Goal: Task Accomplishment & Management: Manage account settings

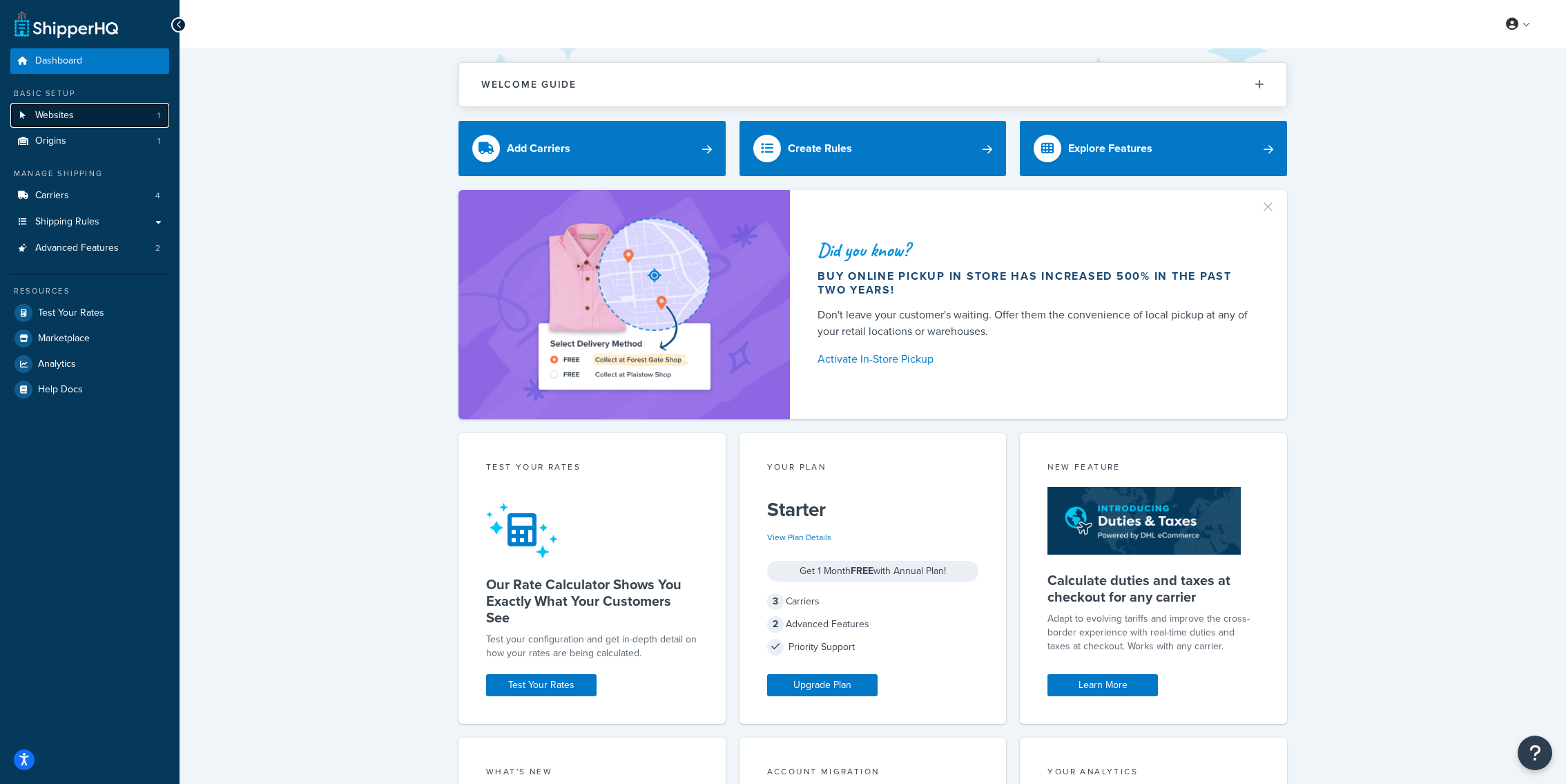
click at [134, 119] on link "Websites 1" at bounding box center [89, 116] width 159 height 26
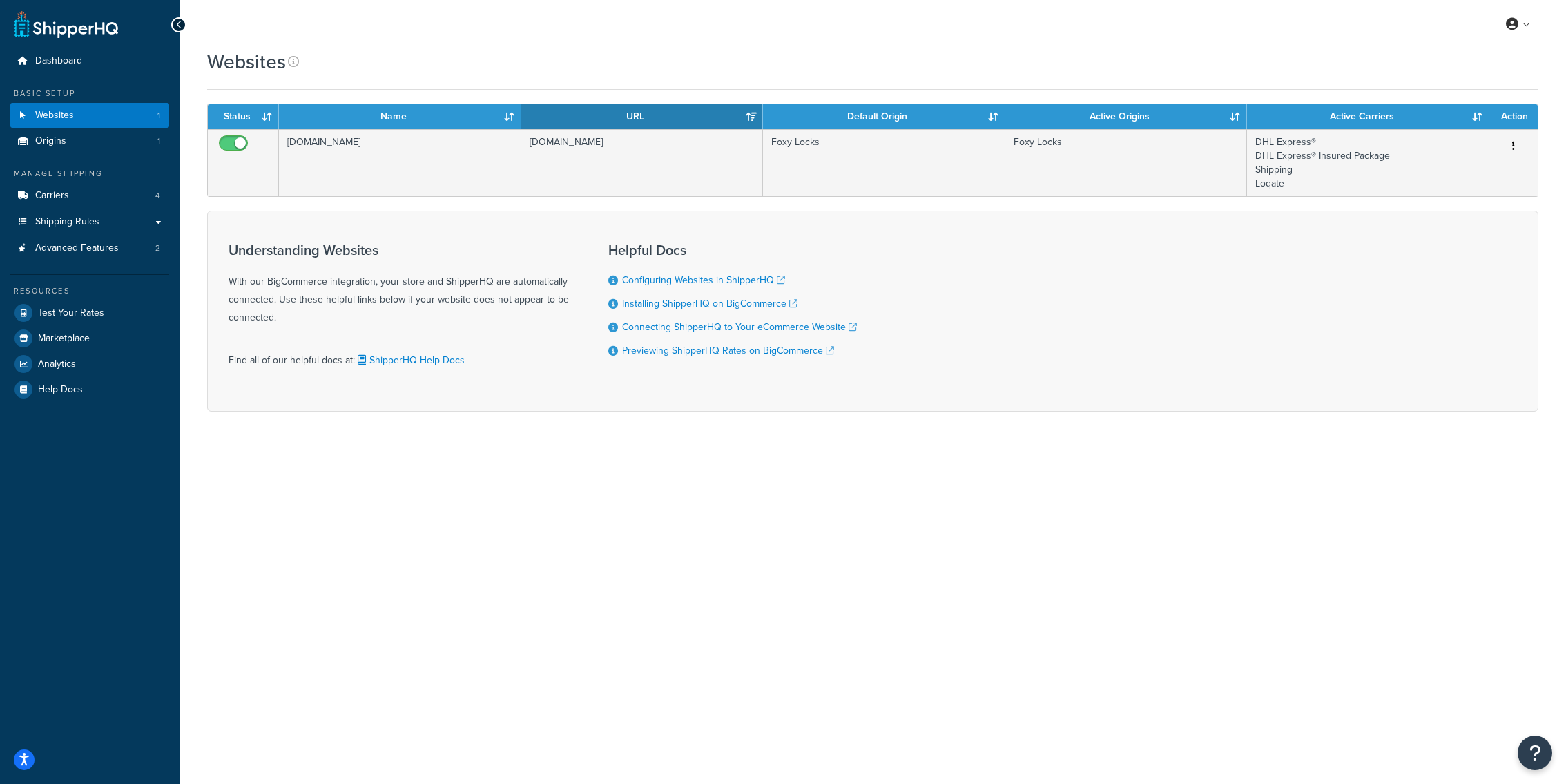
click at [105, 82] on ul "Dashboard Basic Setup Websites 1 Origins 1 Manage Shipping Carriers 4 Shipping …" at bounding box center [89, 224] width 159 height 353
click at [105, 73] on link "Dashboard" at bounding box center [89, 61] width 159 height 26
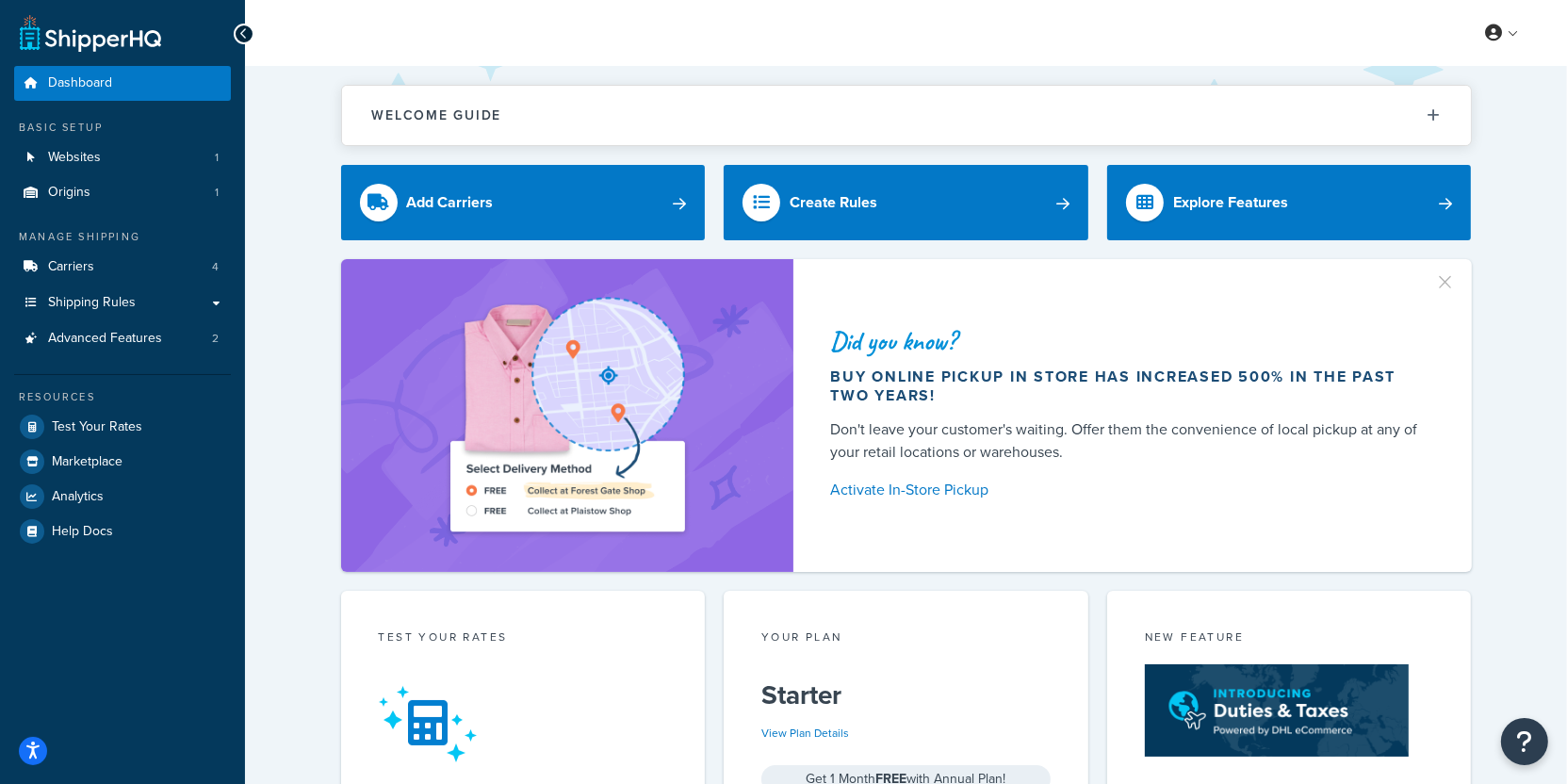
click at [255, 534] on div "Welcome Guide Recommendations ShipperHQ: An Overview Carrier Setup Shipping Rul…" at bounding box center [906, 780] width 1323 height 1429
click at [169, 206] on link "Origins 1" at bounding box center [122, 193] width 217 height 35
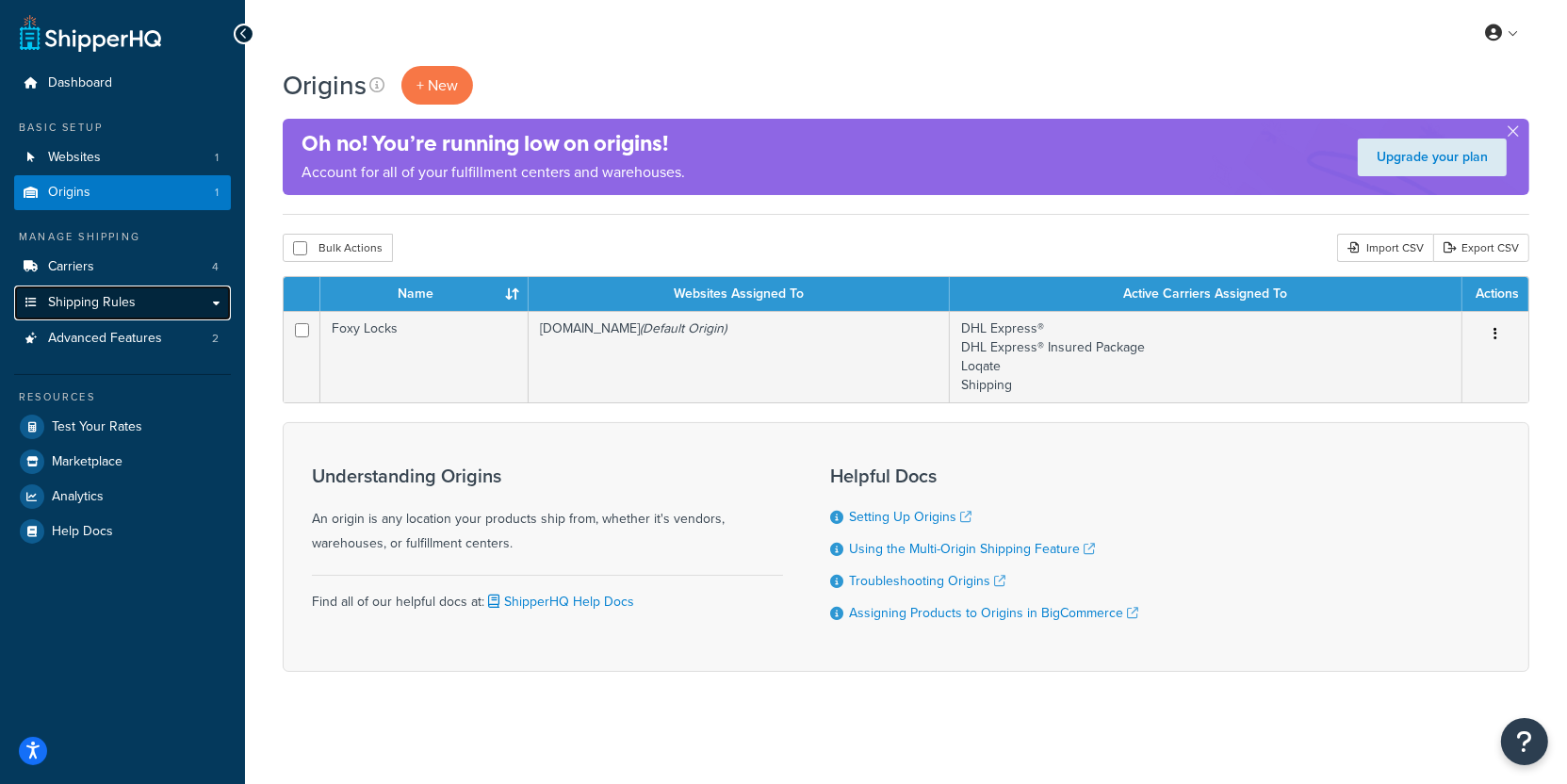
click at [164, 312] on link "Shipping Rules" at bounding box center [122, 303] width 217 height 35
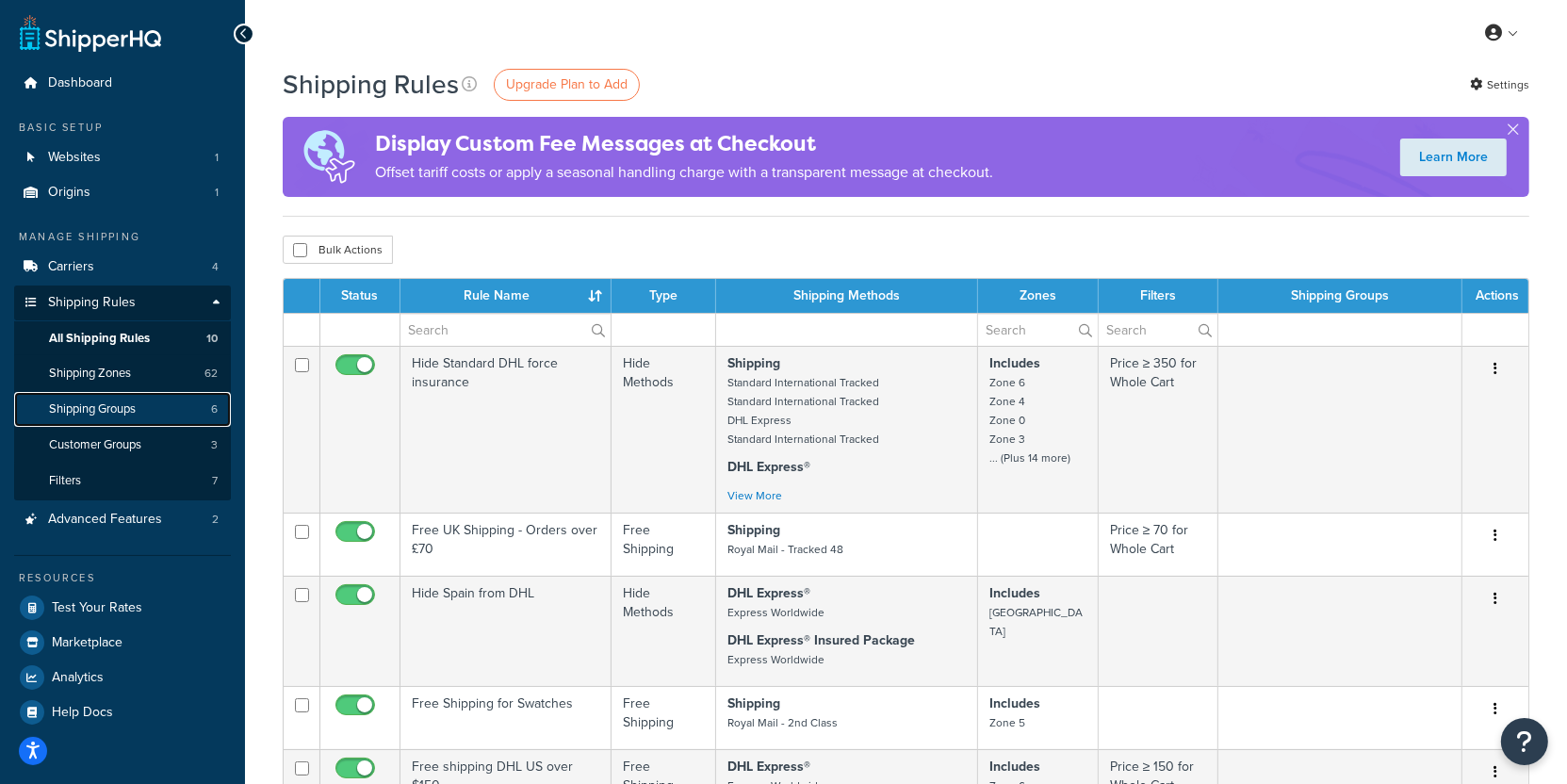
click at [158, 411] on link "Shipping Groups 6" at bounding box center [122, 409] width 217 height 35
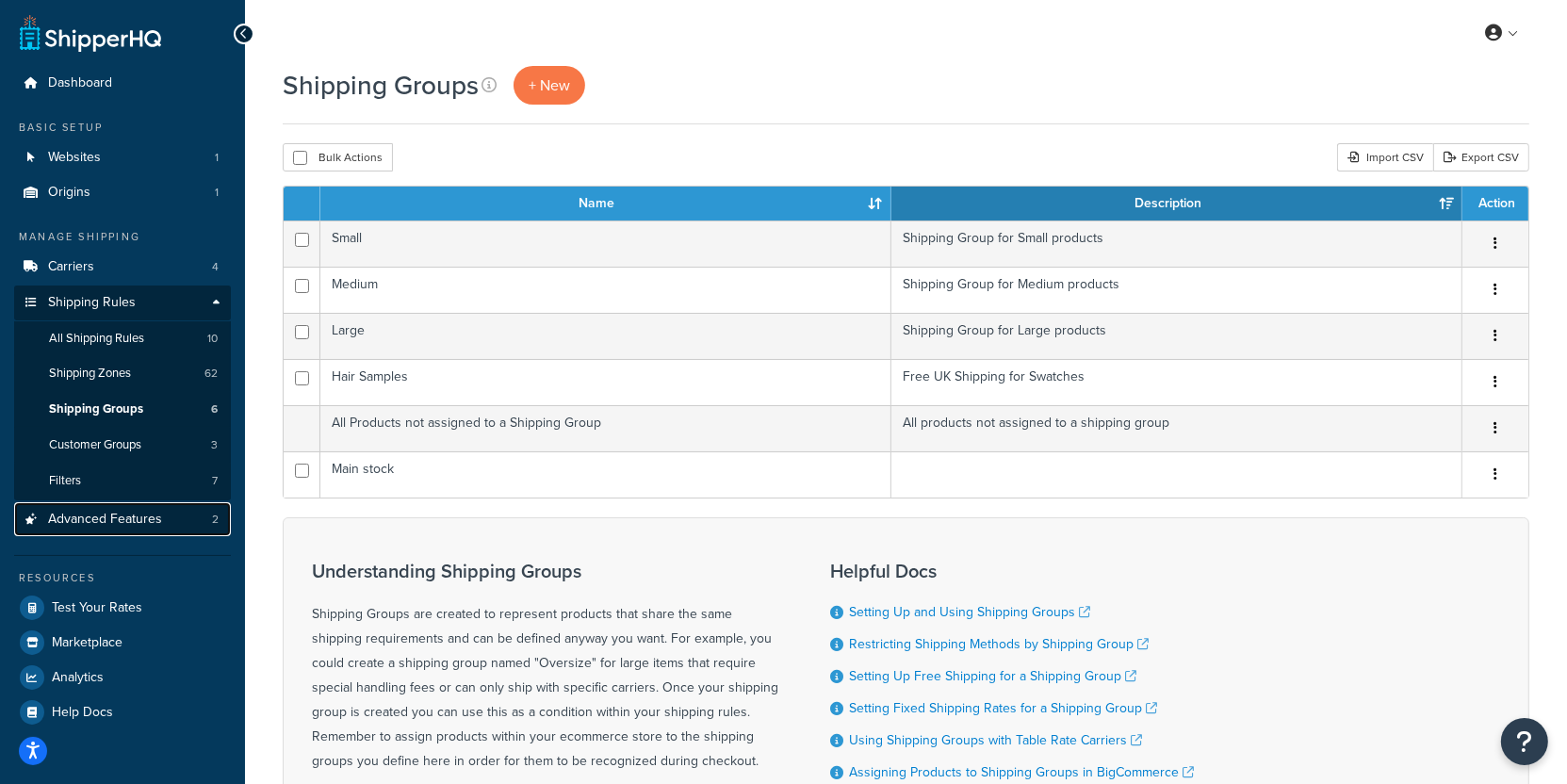
click at [210, 520] on link "Advanced Features 2" at bounding box center [122, 520] width 217 height 35
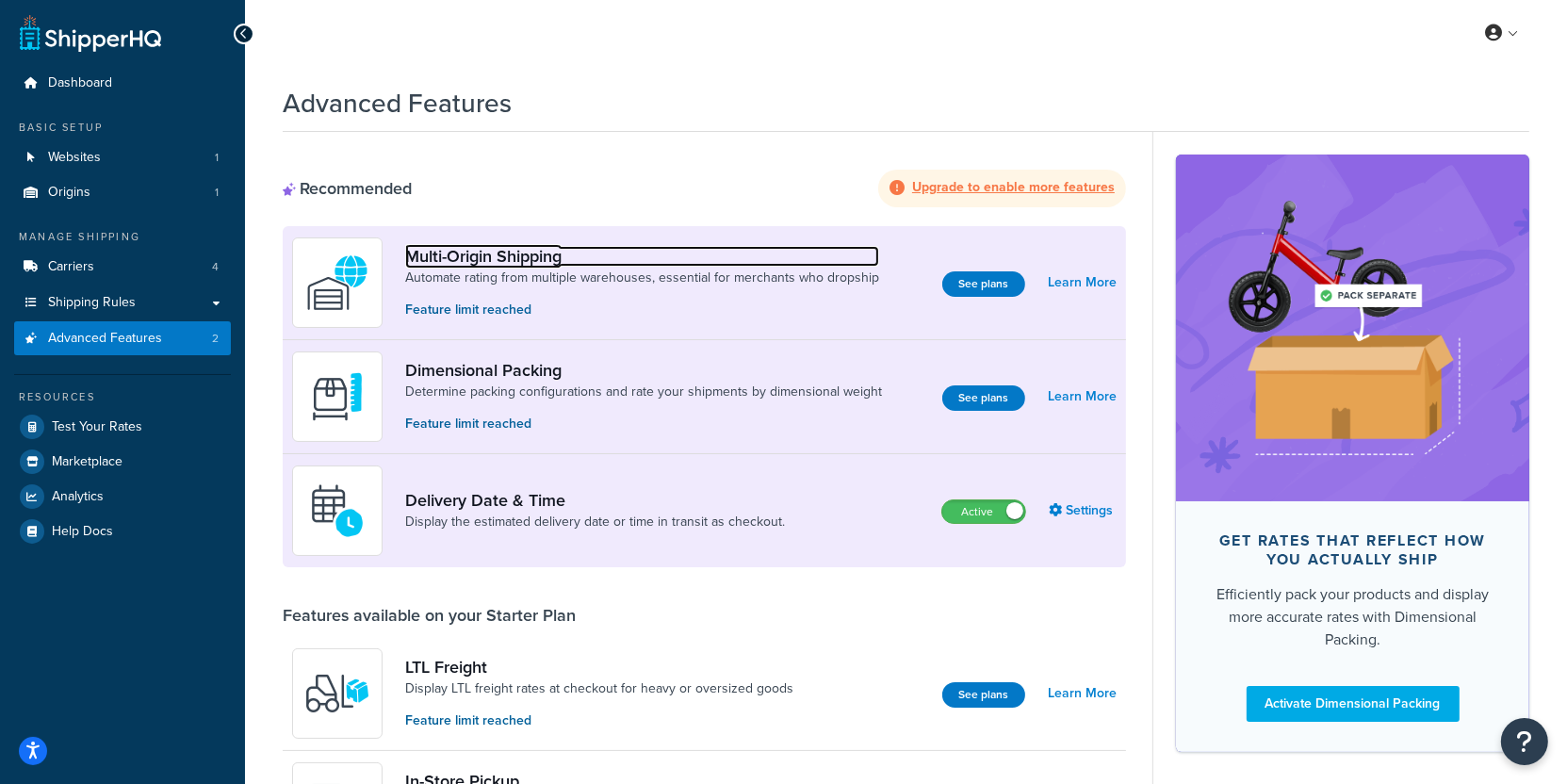
click at [513, 257] on link "Multi-Origin Shipping" at bounding box center [642, 256] width 474 height 21
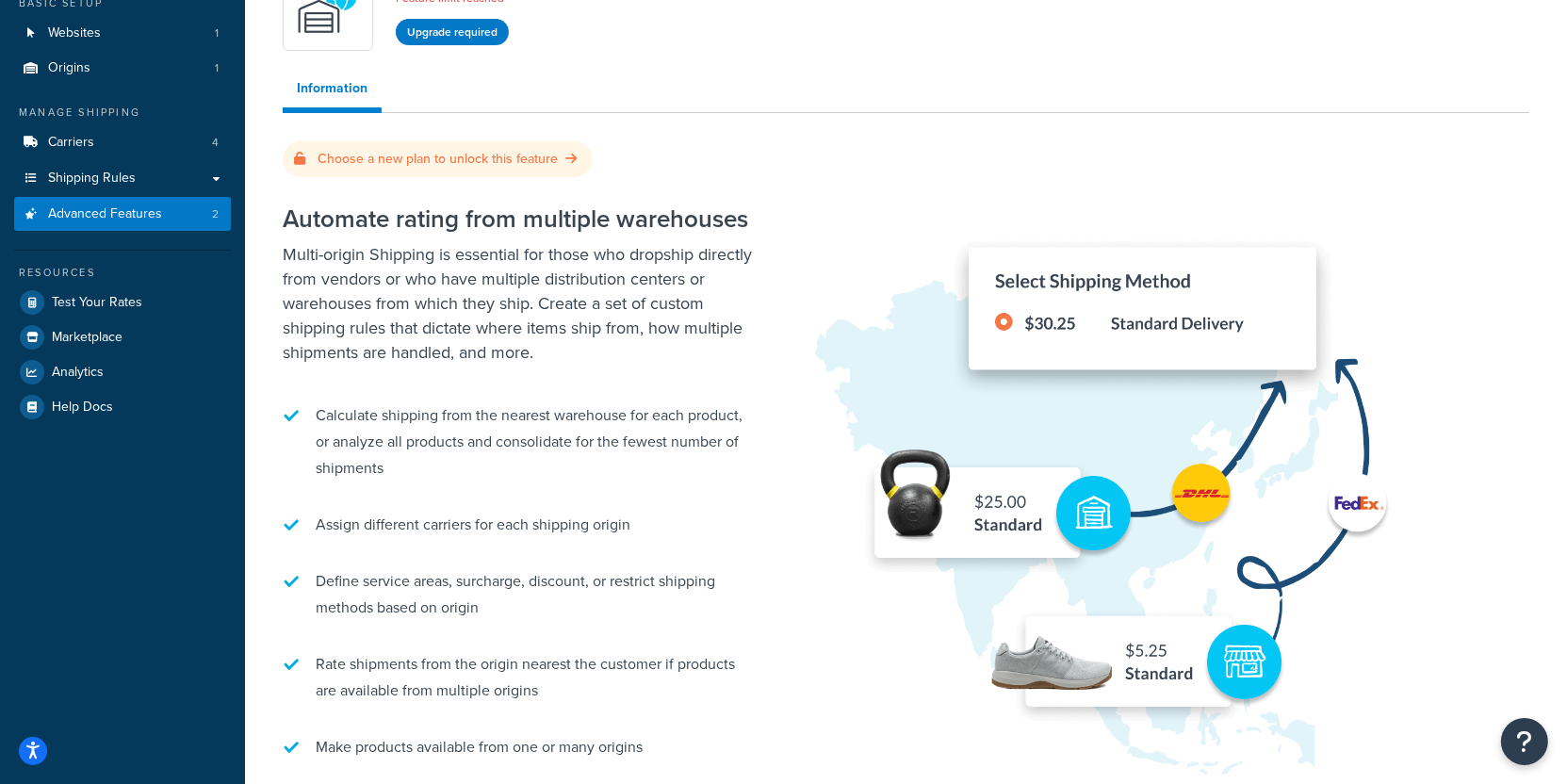
scroll to position [92, 0]
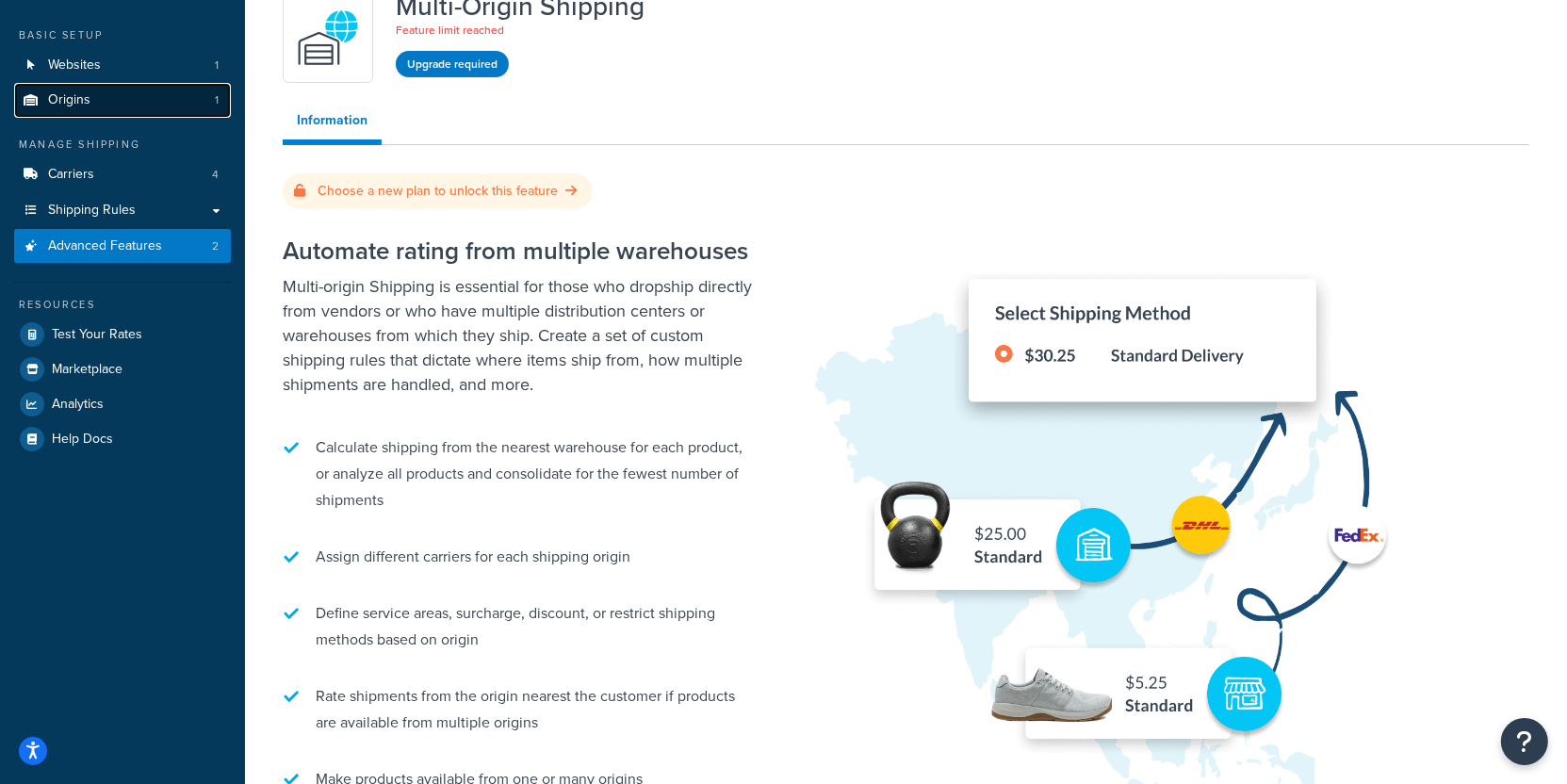
click at [106, 110] on link "Origins 1" at bounding box center [122, 100] width 217 height 35
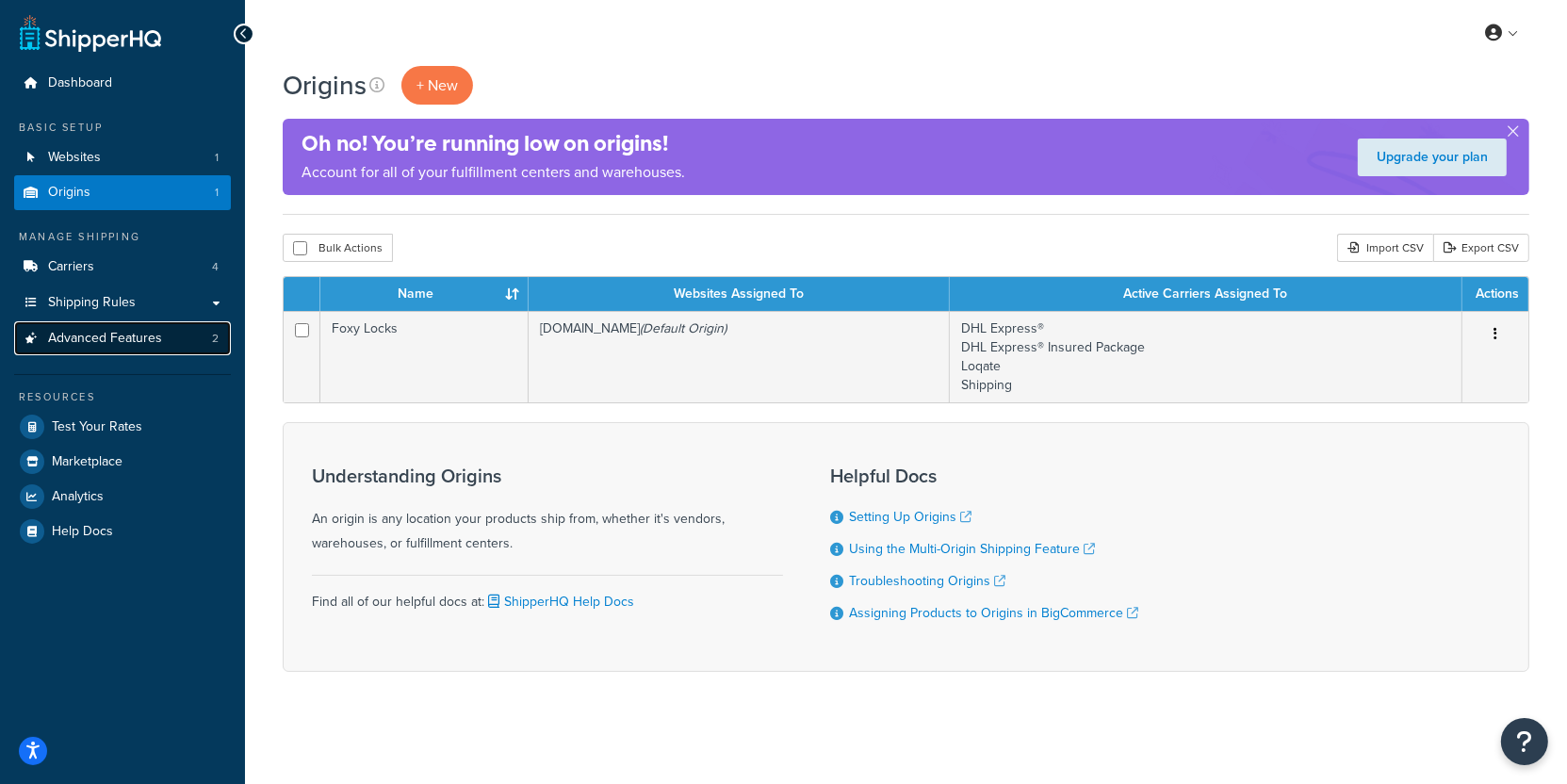
click at [205, 342] on link "Advanced Features 2" at bounding box center [122, 339] width 217 height 35
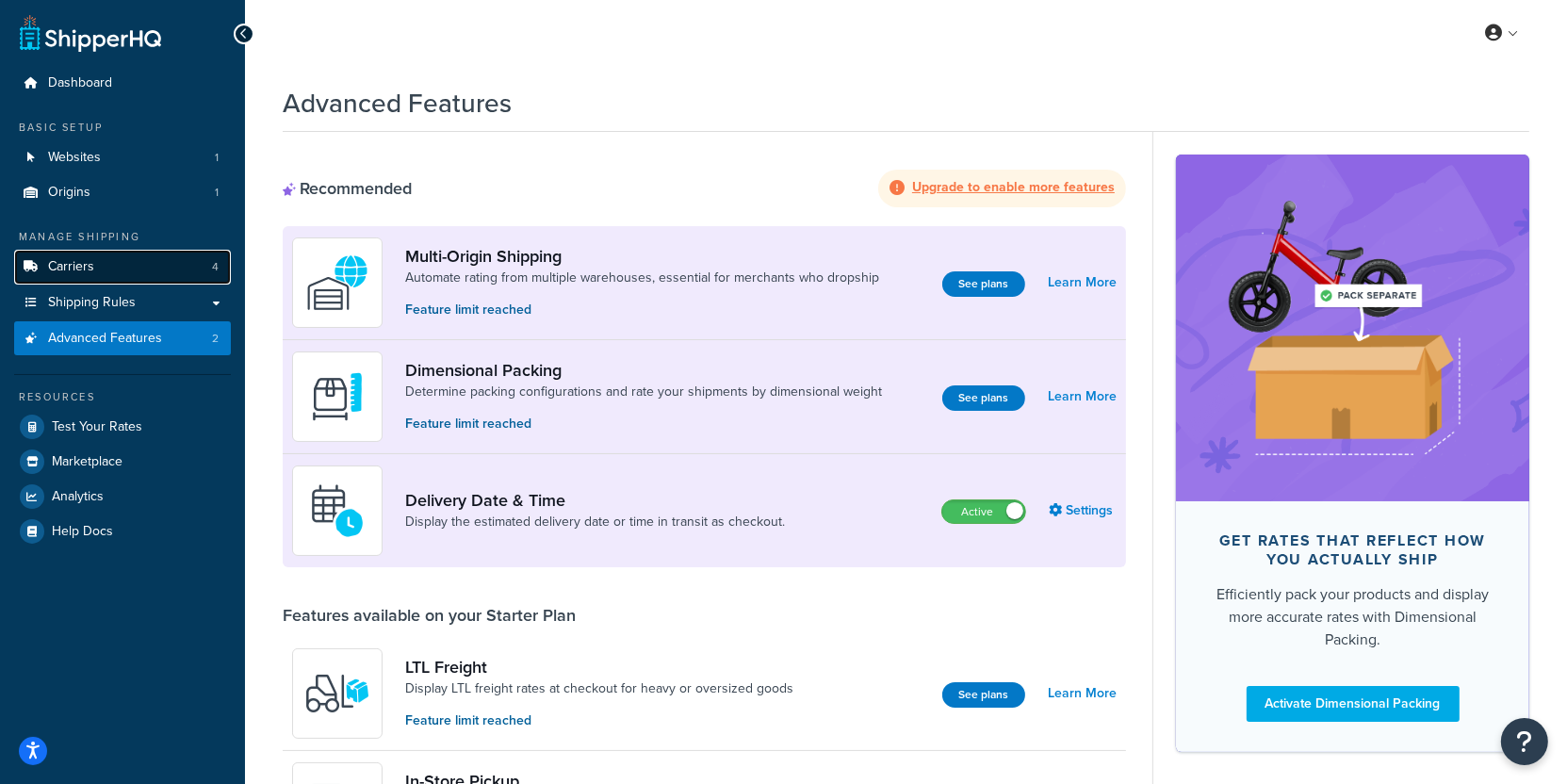
click at [182, 271] on link "Carriers 4" at bounding box center [122, 267] width 217 height 35
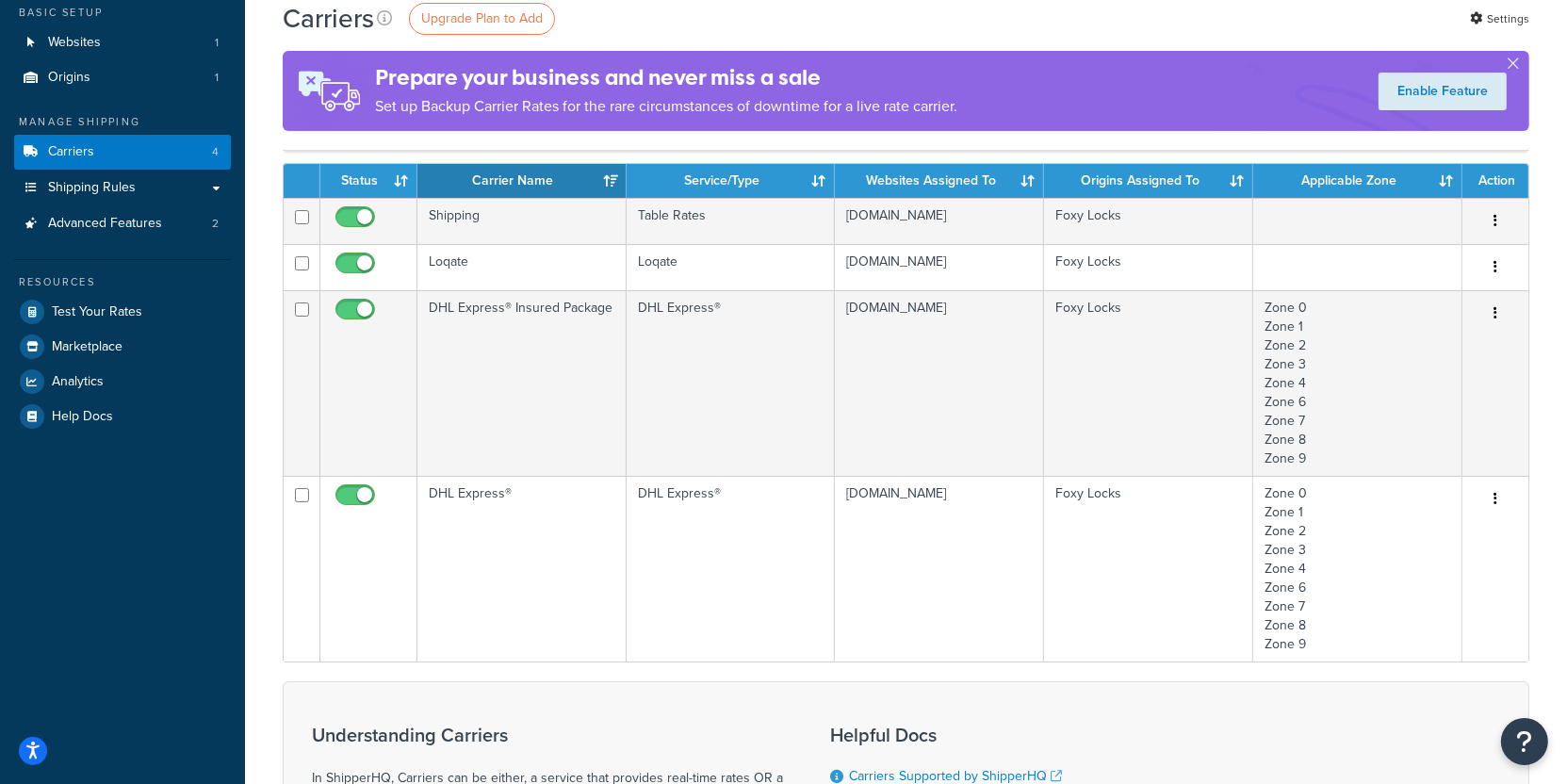
scroll to position [119, 0]
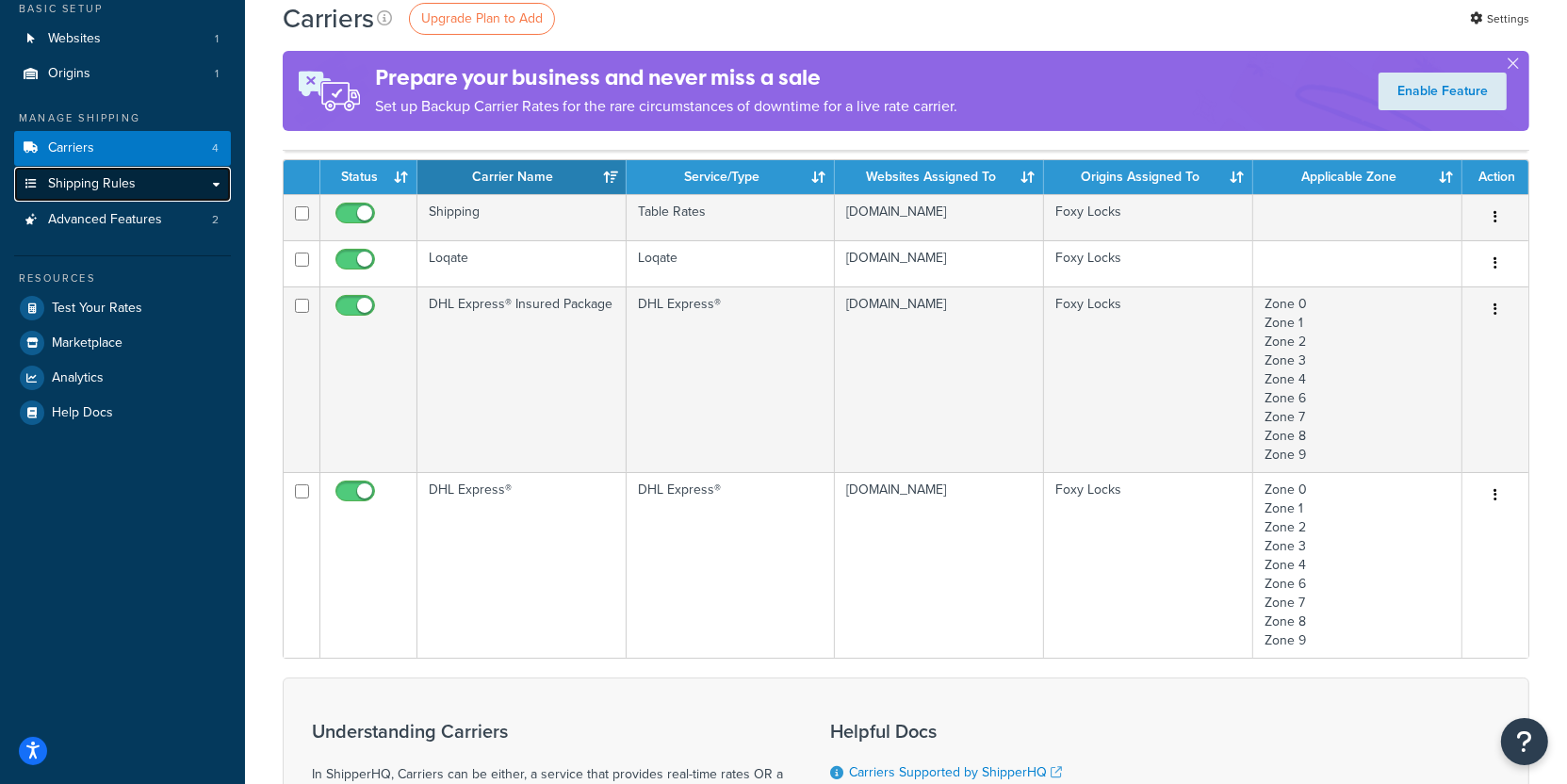
click at [153, 187] on link "Shipping Rules" at bounding box center [122, 184] width 217 height 35
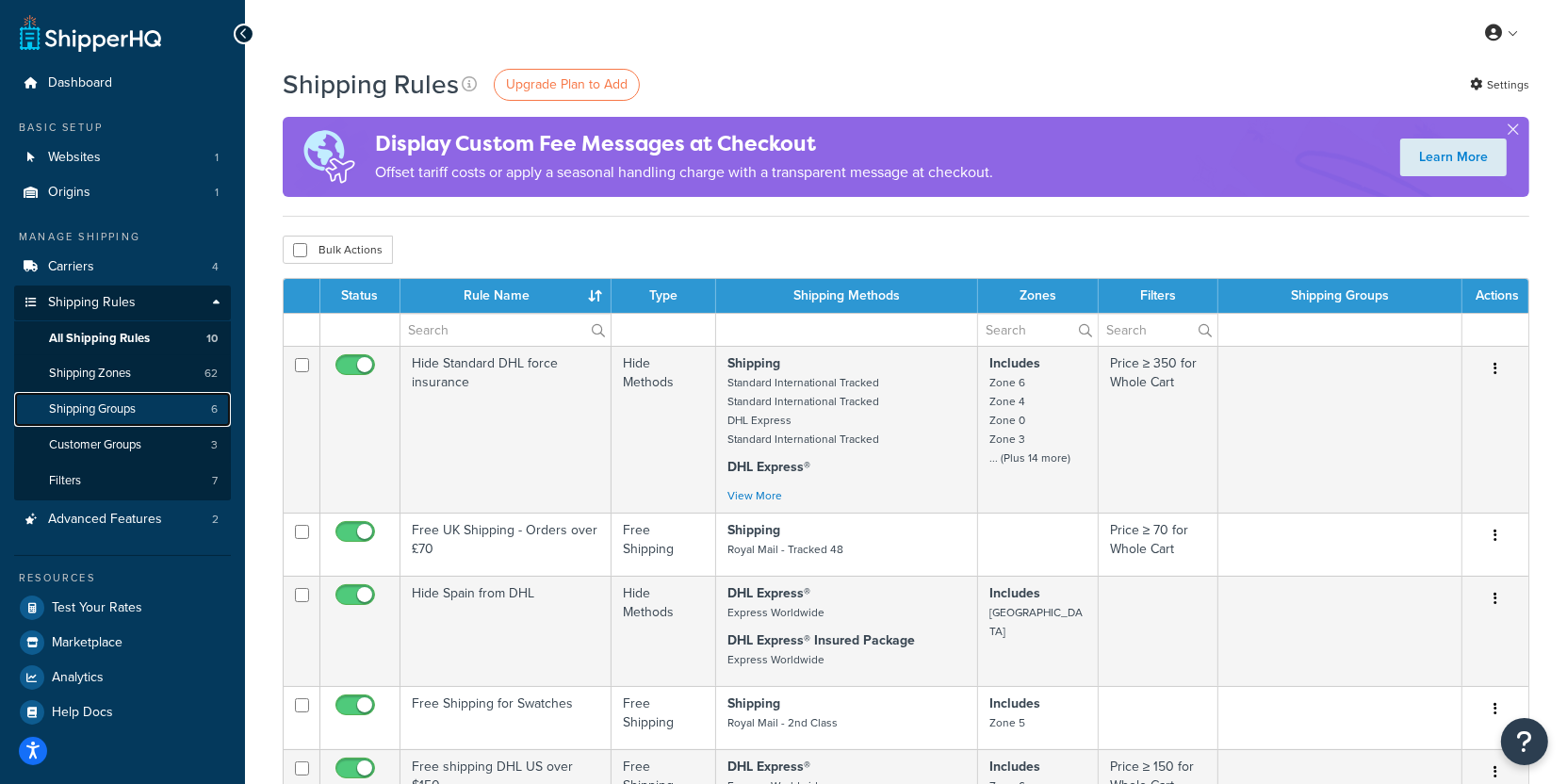
click at [164, 408] on link "Shipping Groups 6" at bounding box center [122, 409] width 217 height 35
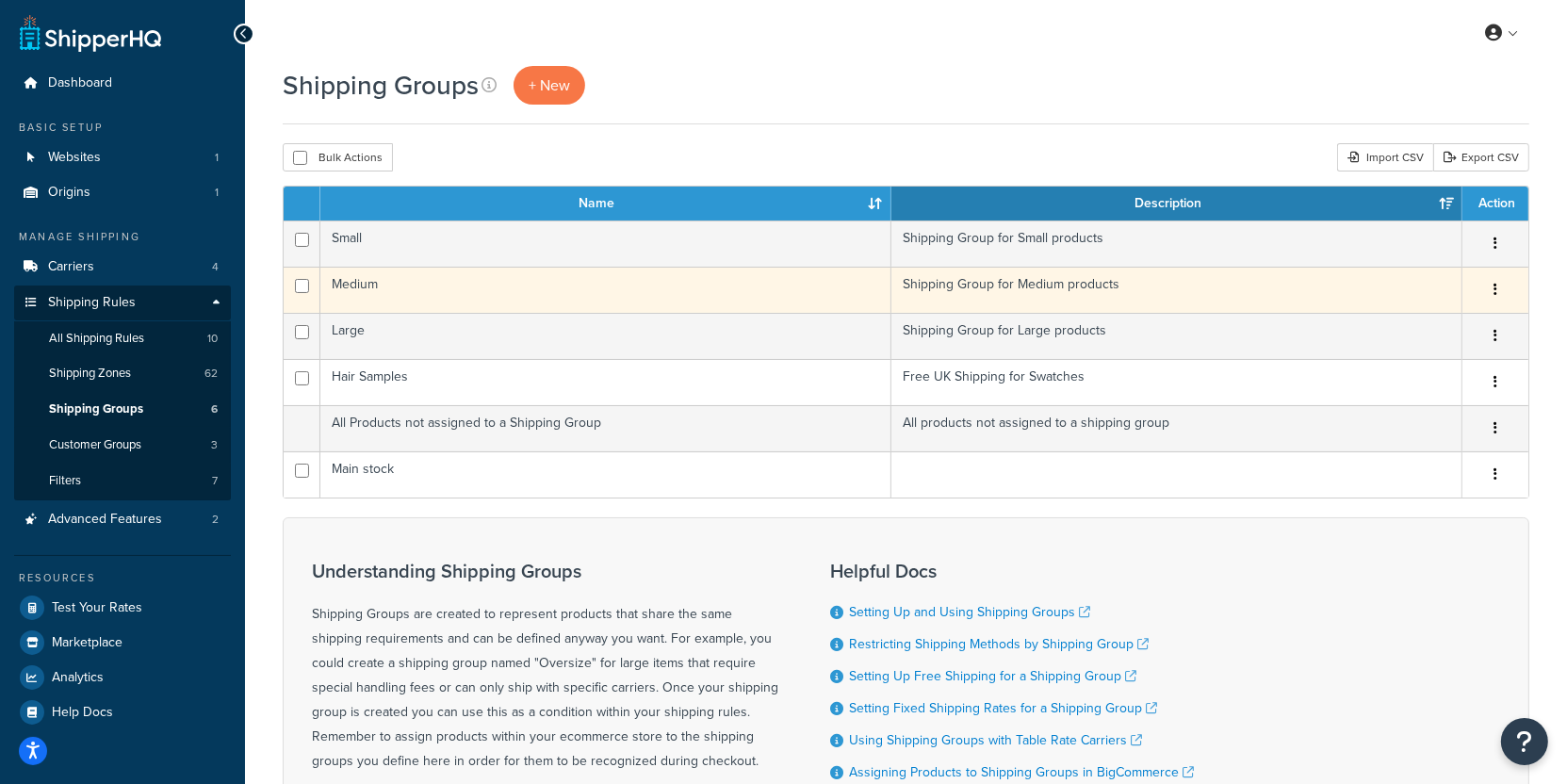
click at [476, 293] on td "Medium" at bounding box center [606, 289] width 571 height 46
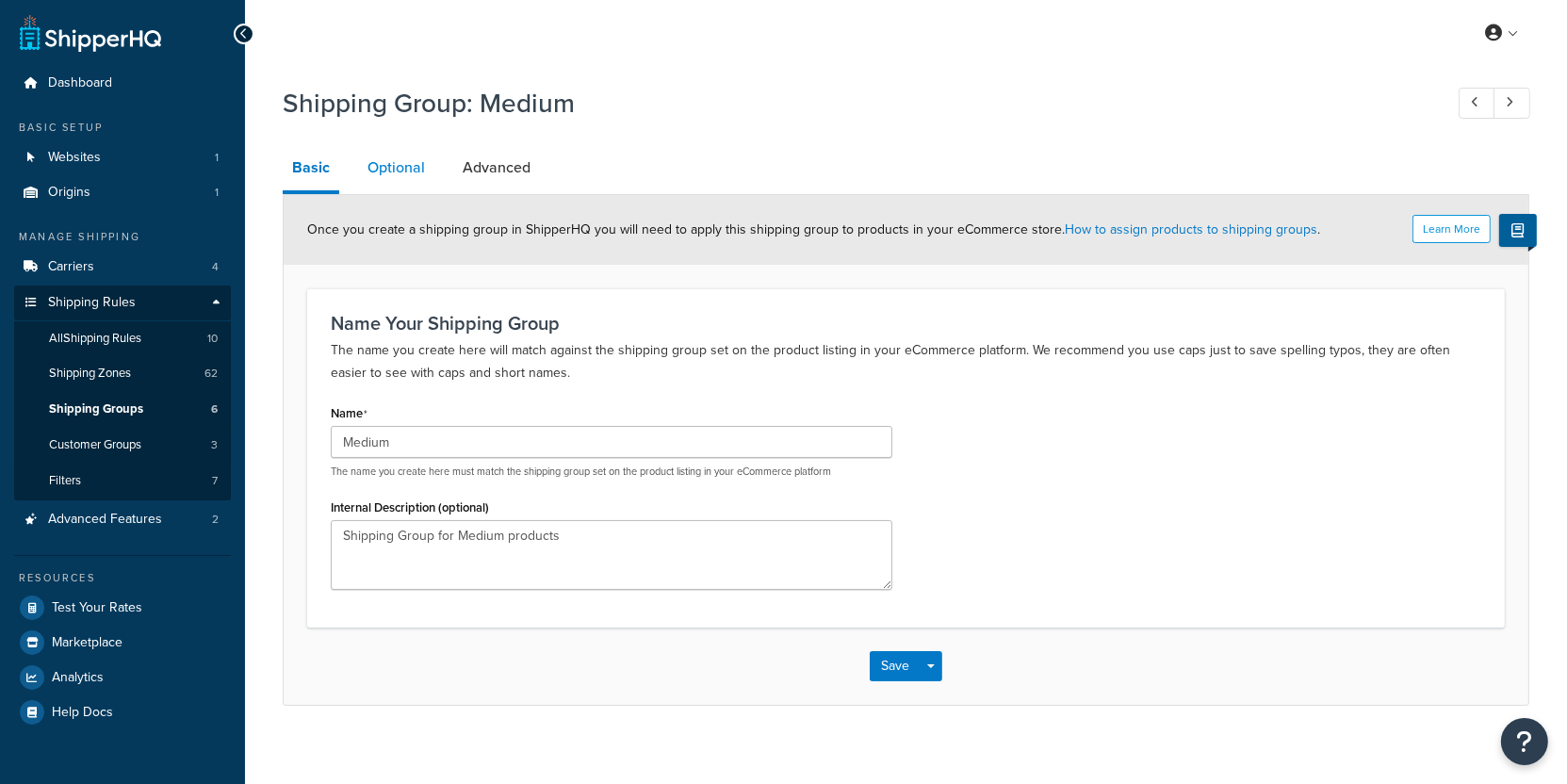
click at [389, 169] on link "Optional" at bounding box center [397, 168] width 77 height 45
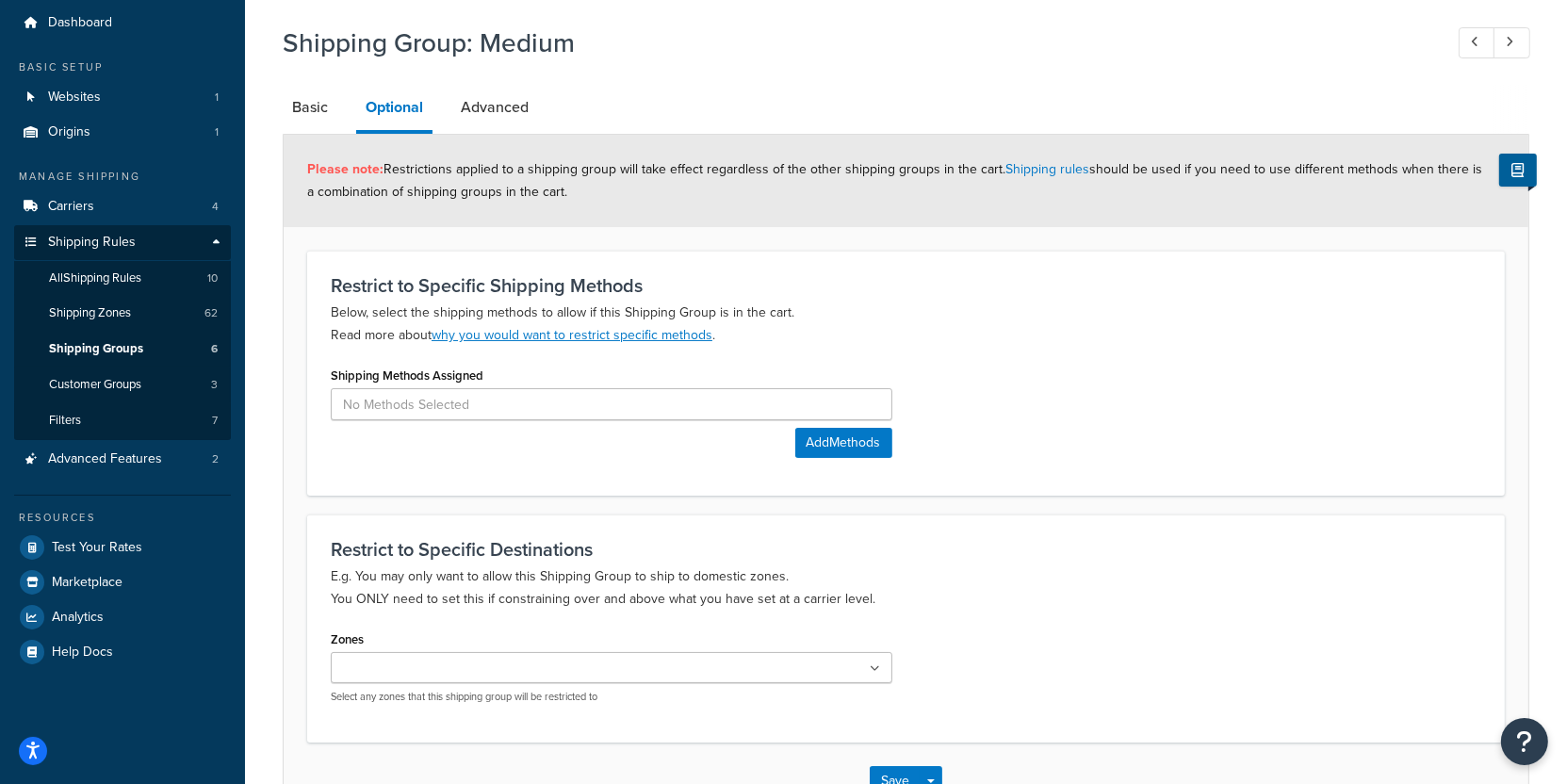
scroll to position [81, 0]
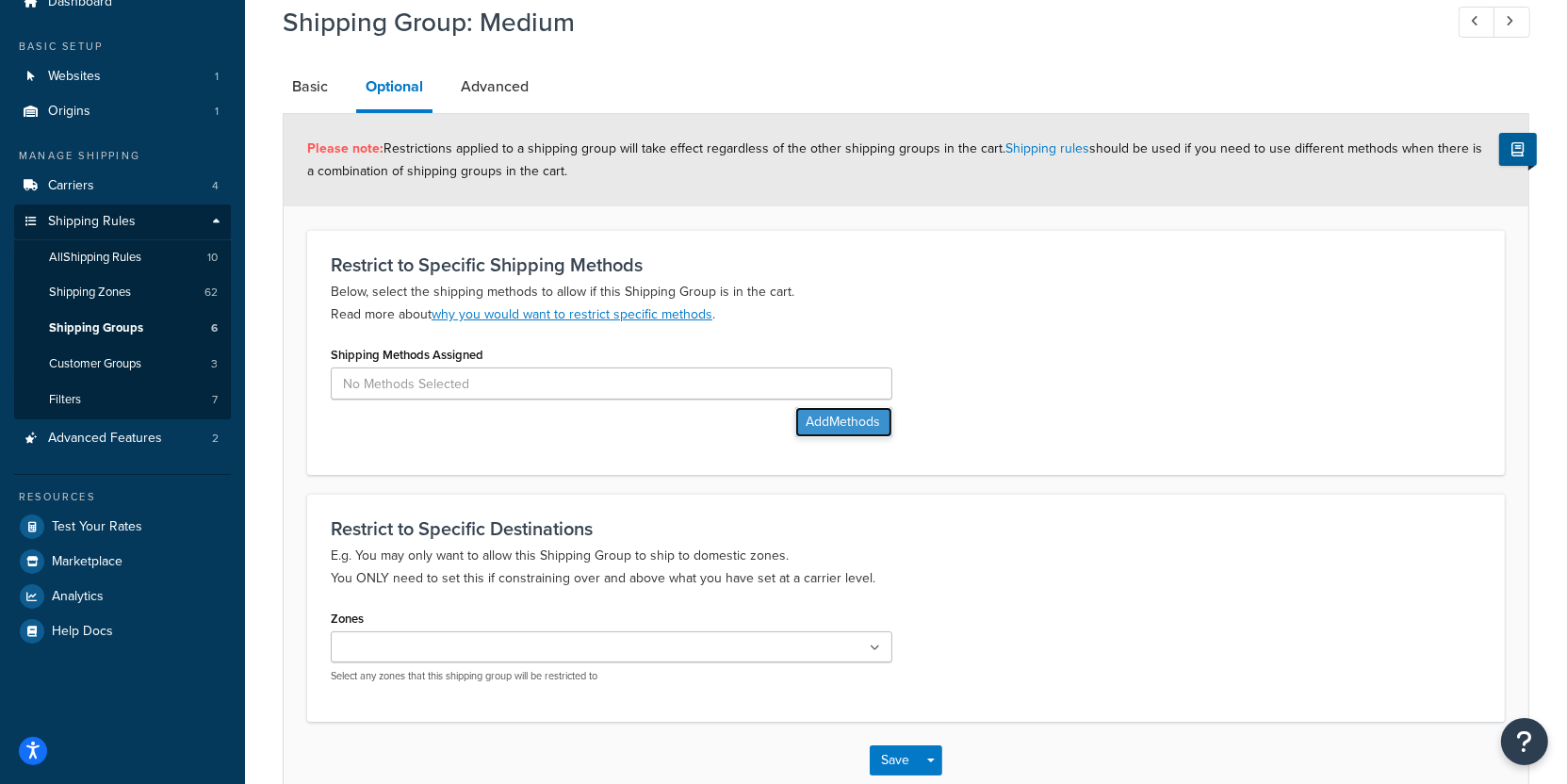
click at [814, 433] on button "Add Methods" at bounding box center [843, 422] width 97 height 30
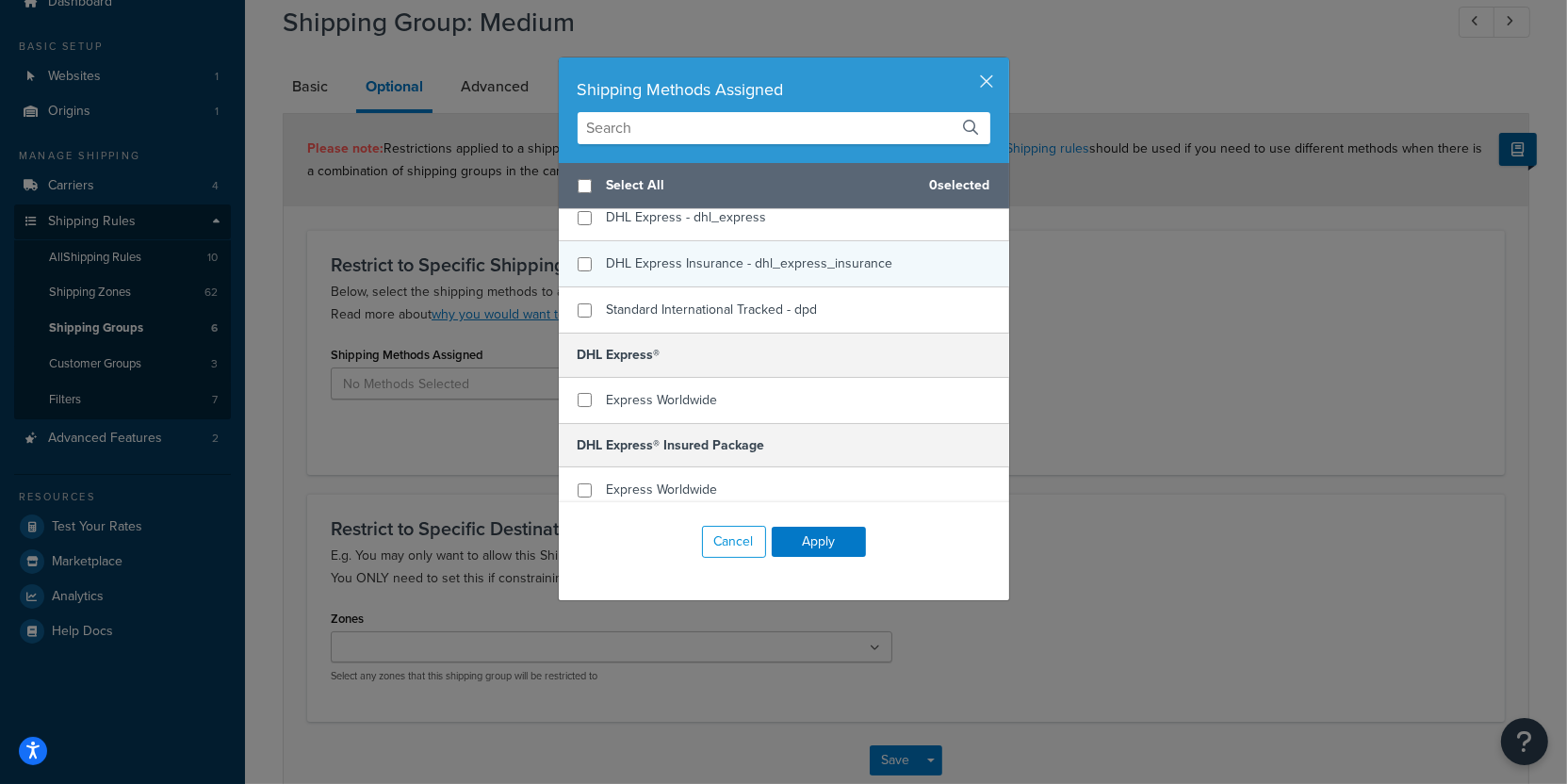
scroll to position [319, 0]
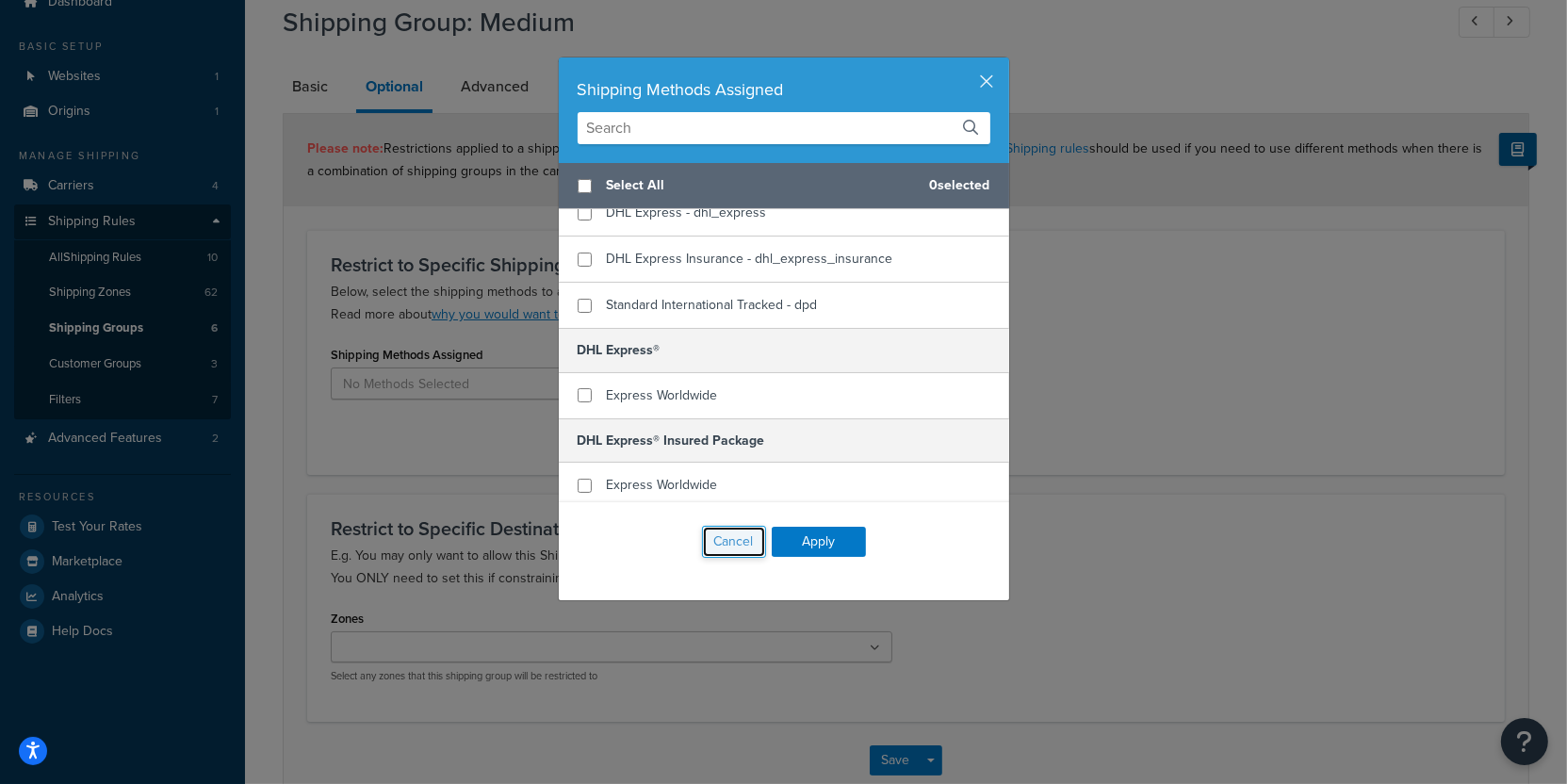
click at [740, 542] on button "Cancel" at bounding box center [733, 542] width 64 height 32
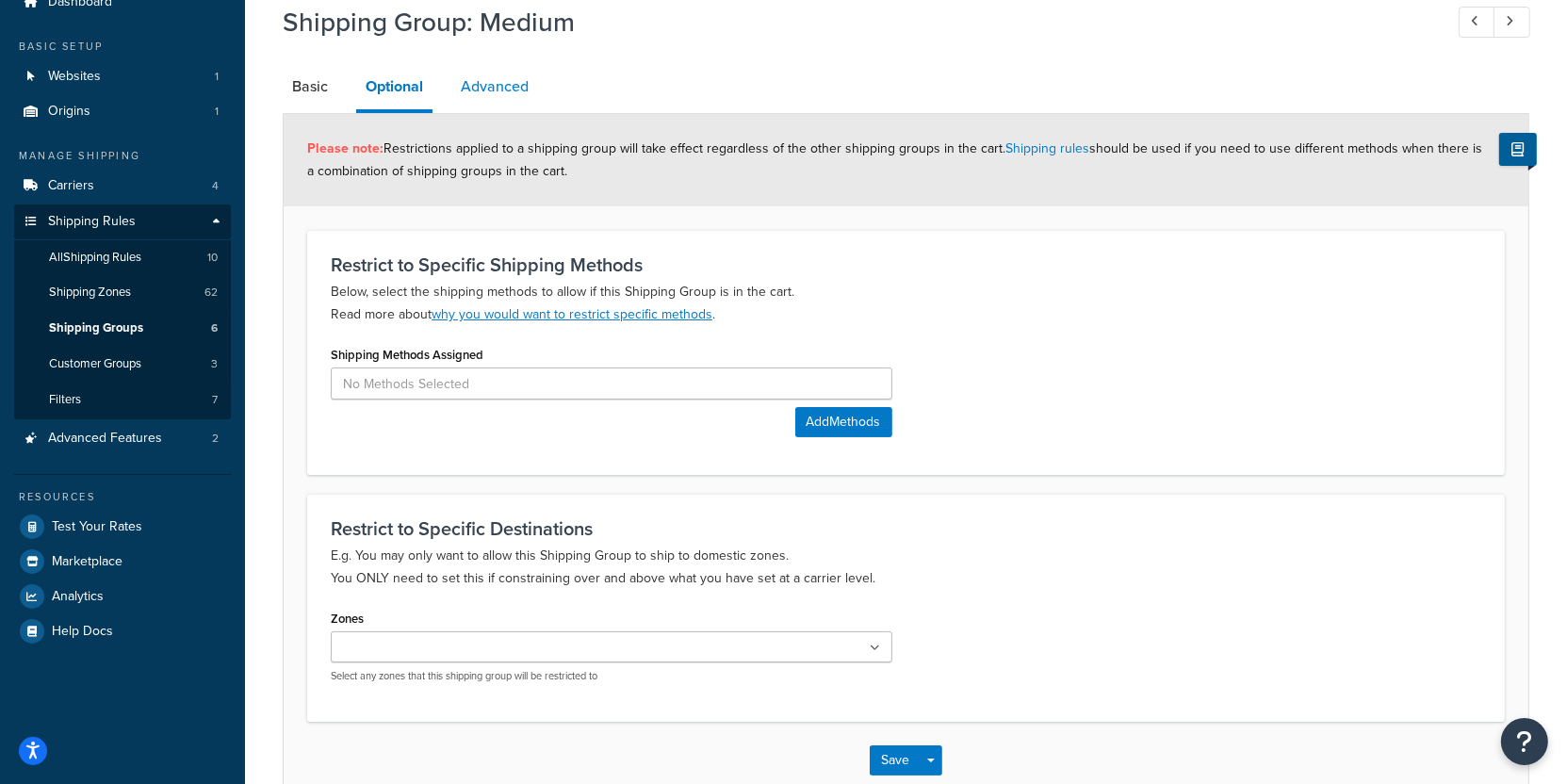
click at [500, 90] on link "Advanced" at bounding box center [495, 86] width 86 height 45
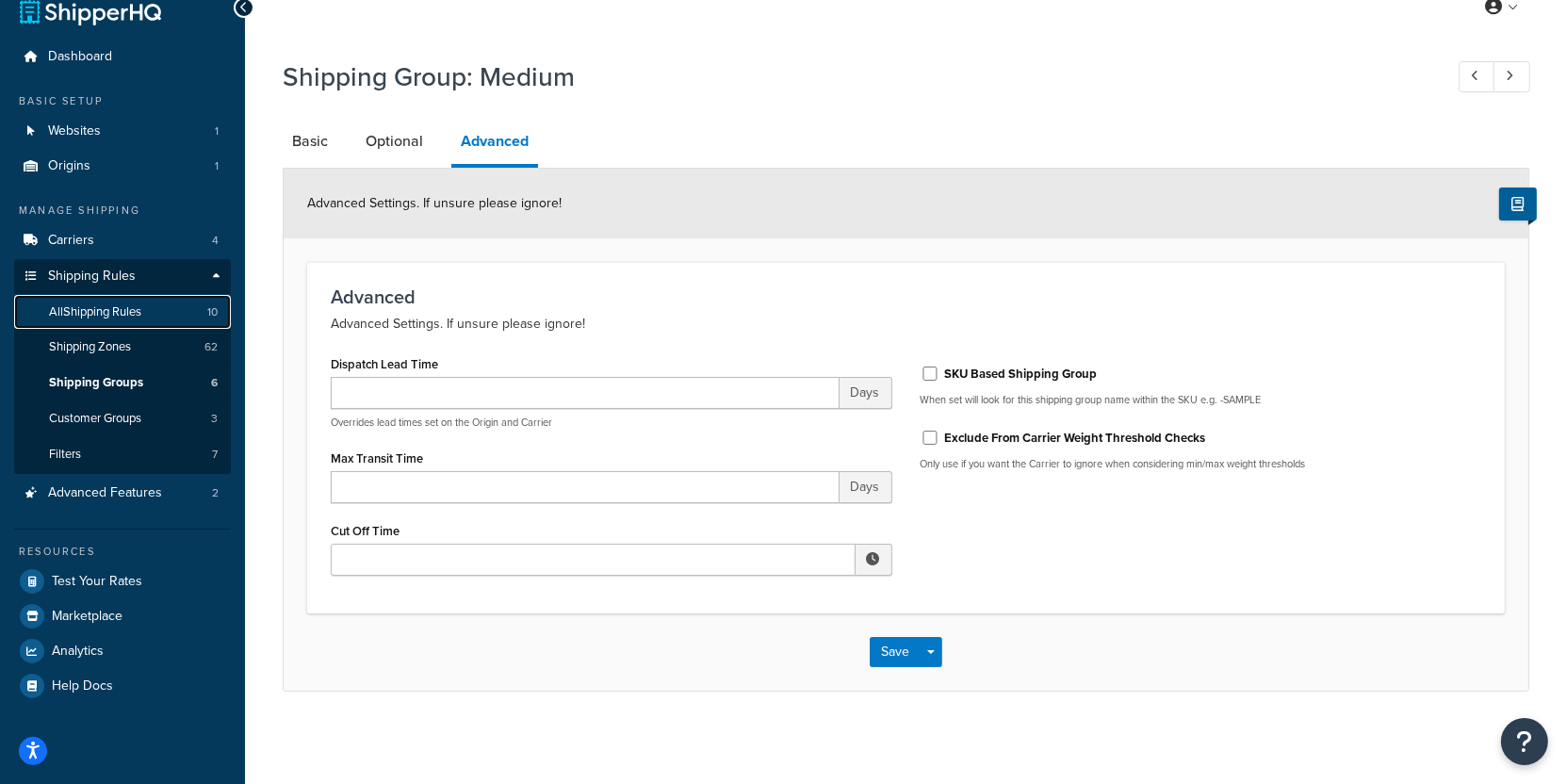
click at [187, 322] on link "All Shipping Rules 10" at bounding box center [122, 312] width 217 height 35
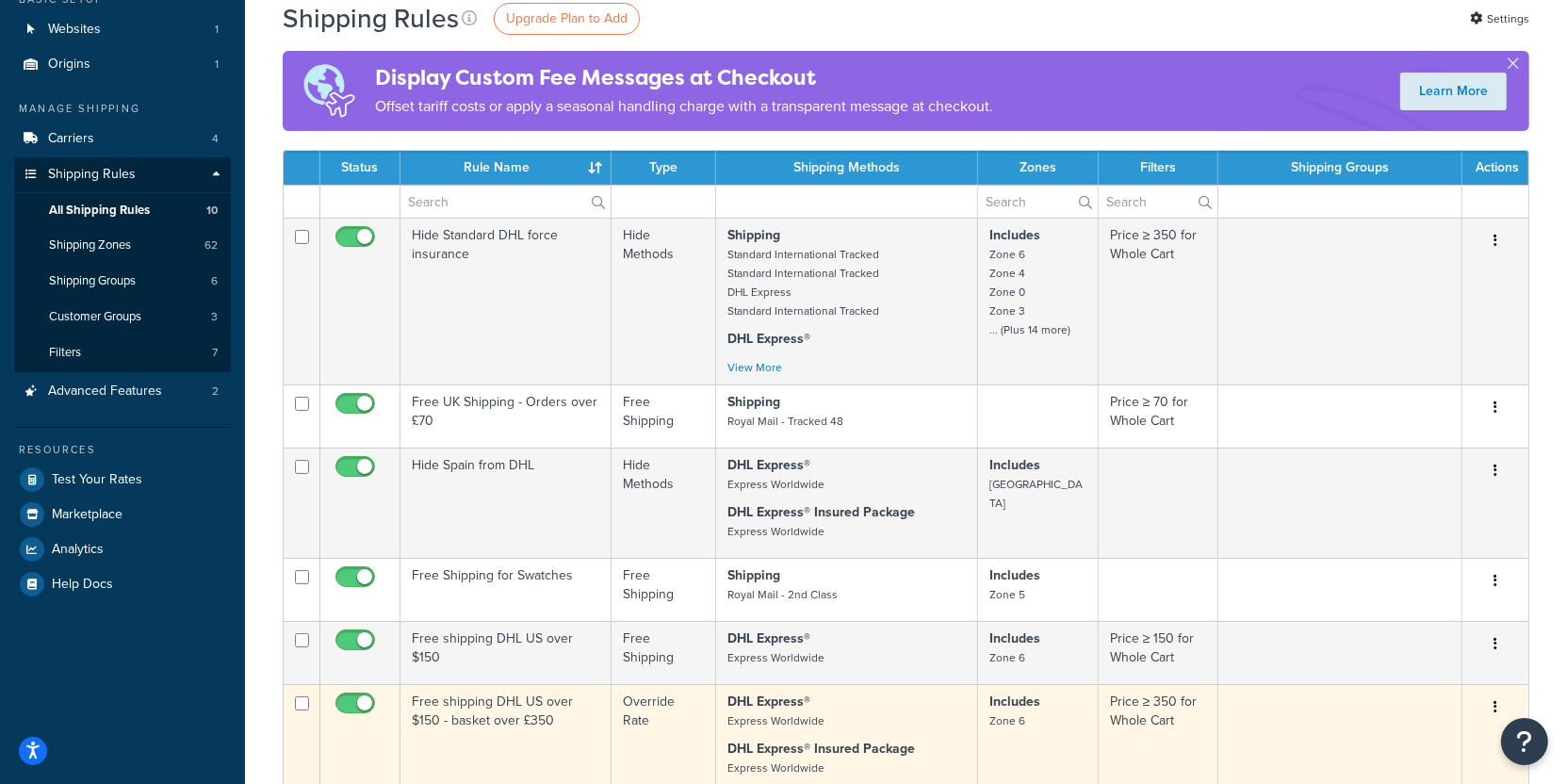
scroll to position [88, 0]
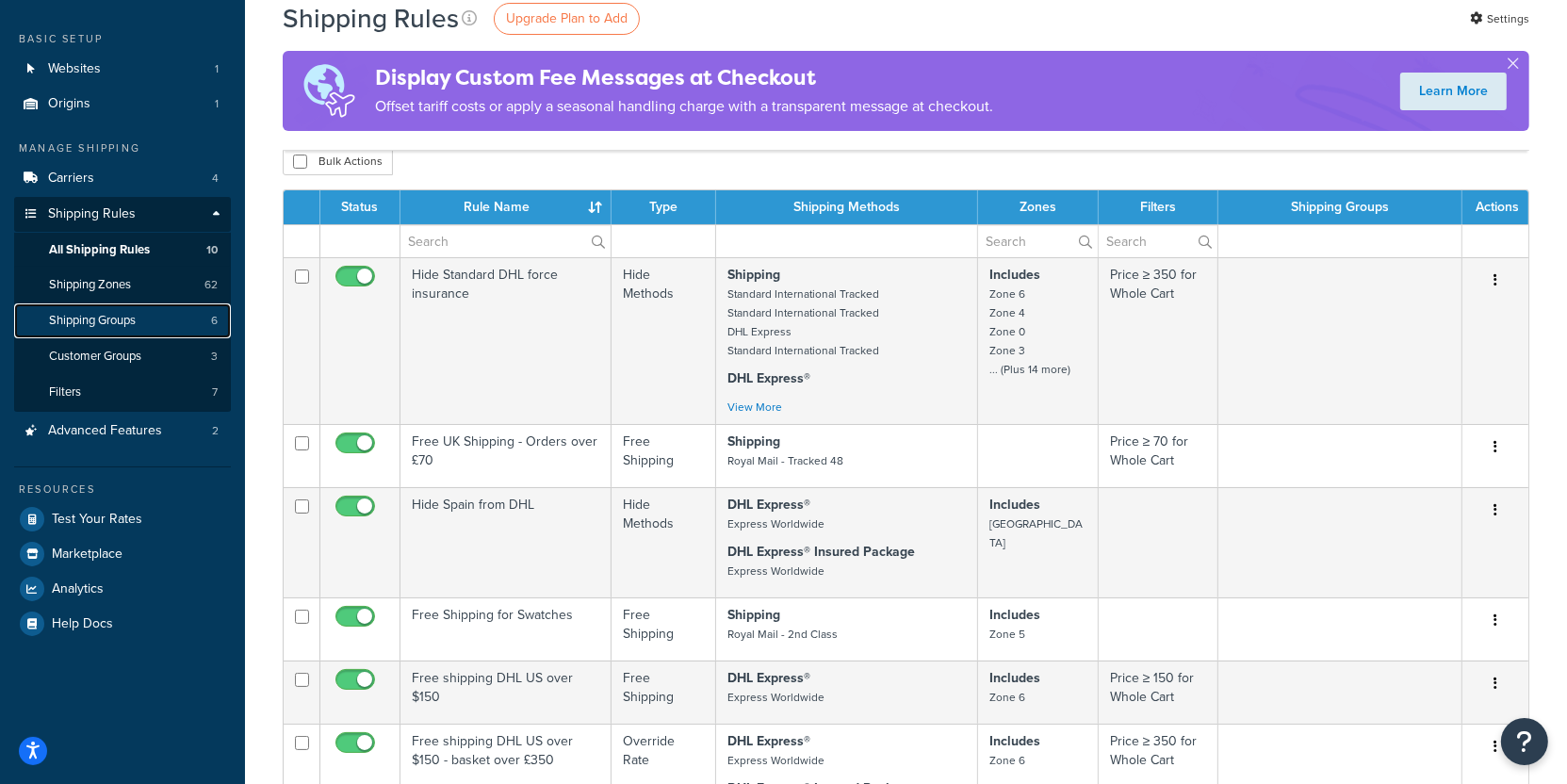
click at [165, 319] on link "Shipping Groups 6" at bounding box center [122, 321] width 217 height 35
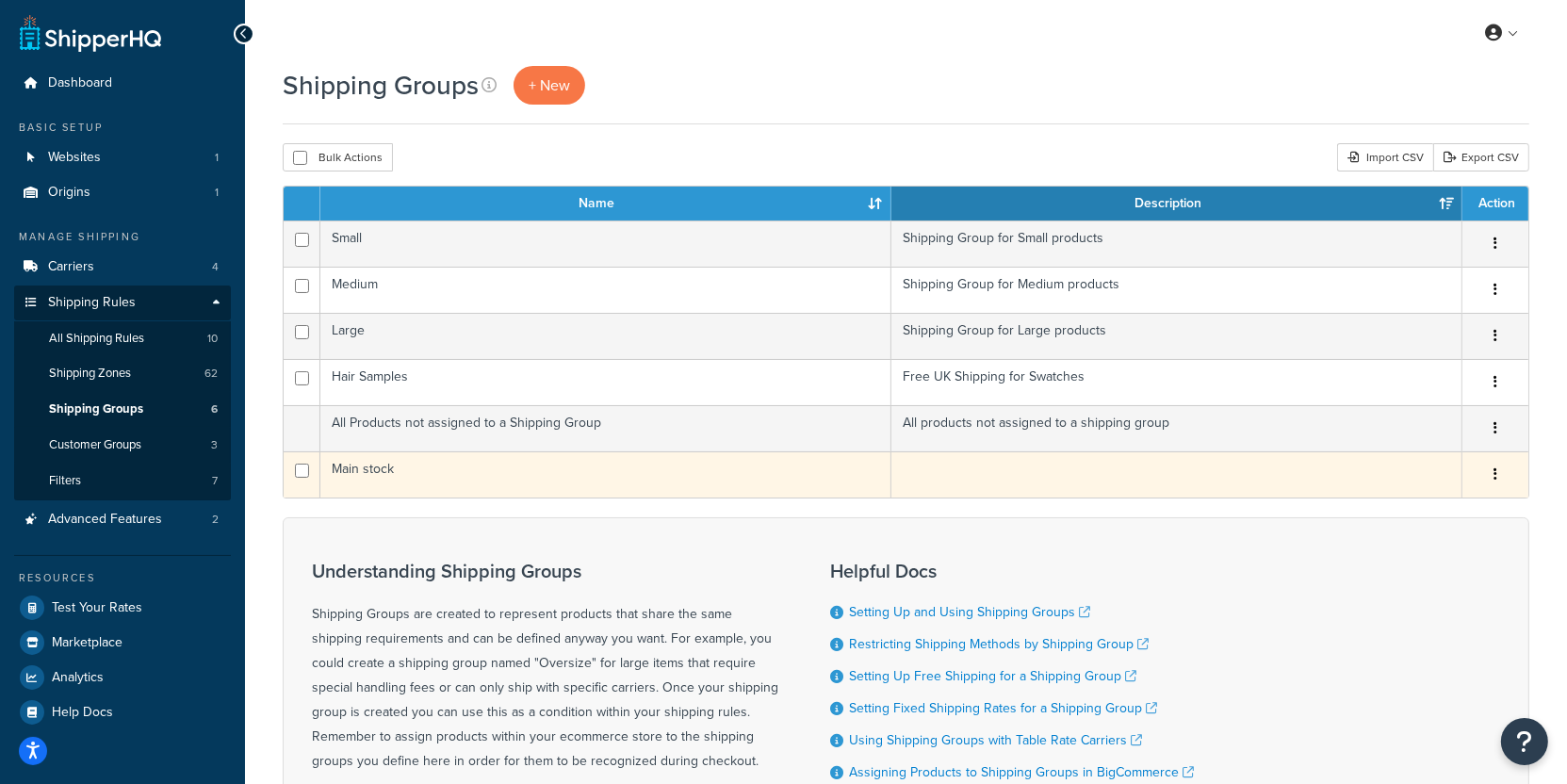
click at [428, 462] on td "Main stock" at bounding box center [606, 474] width 571 height 46
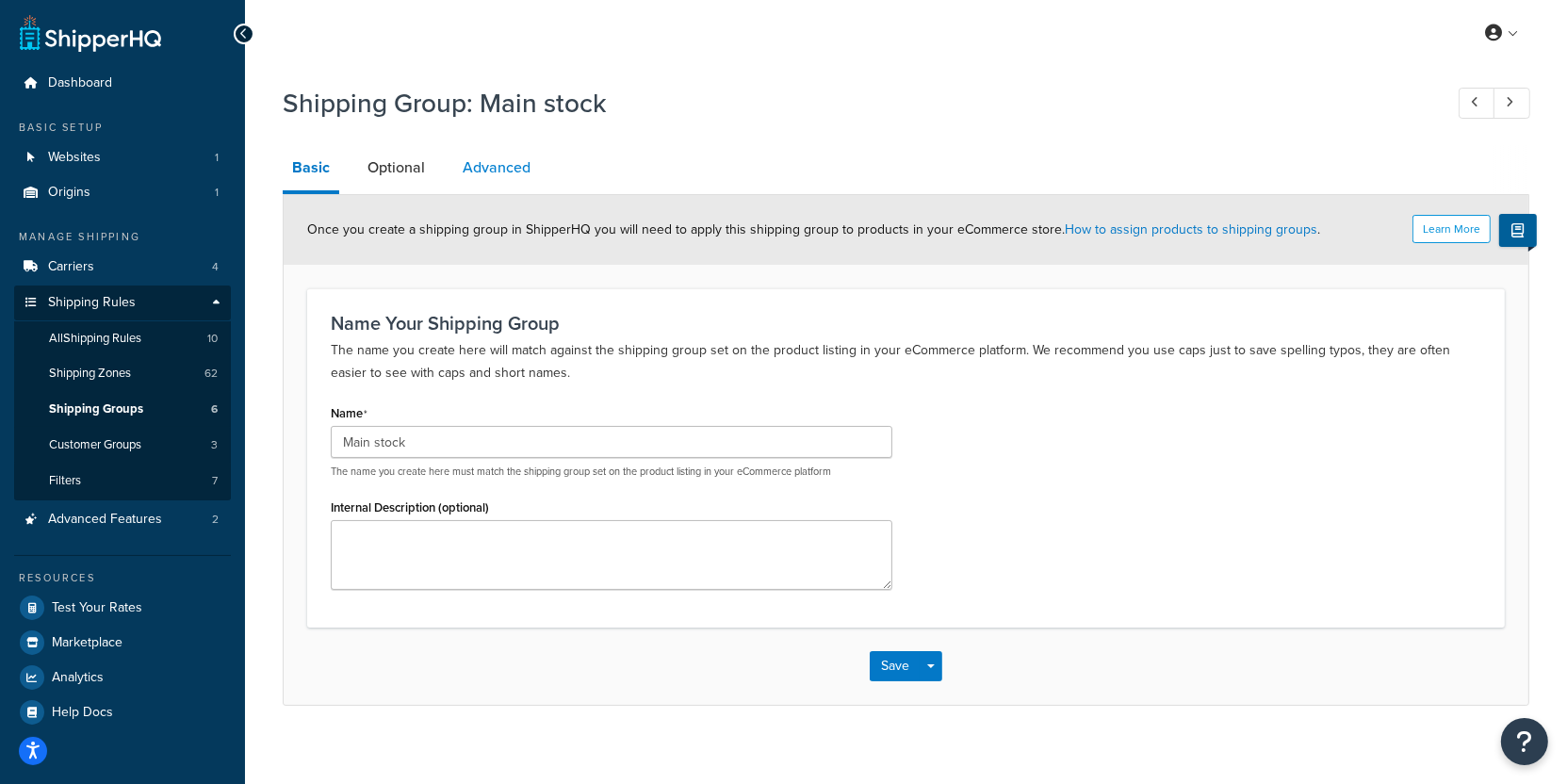
click at [480, 179] on link "Advanced" at bounding box center [497, 168] width 86 height 45
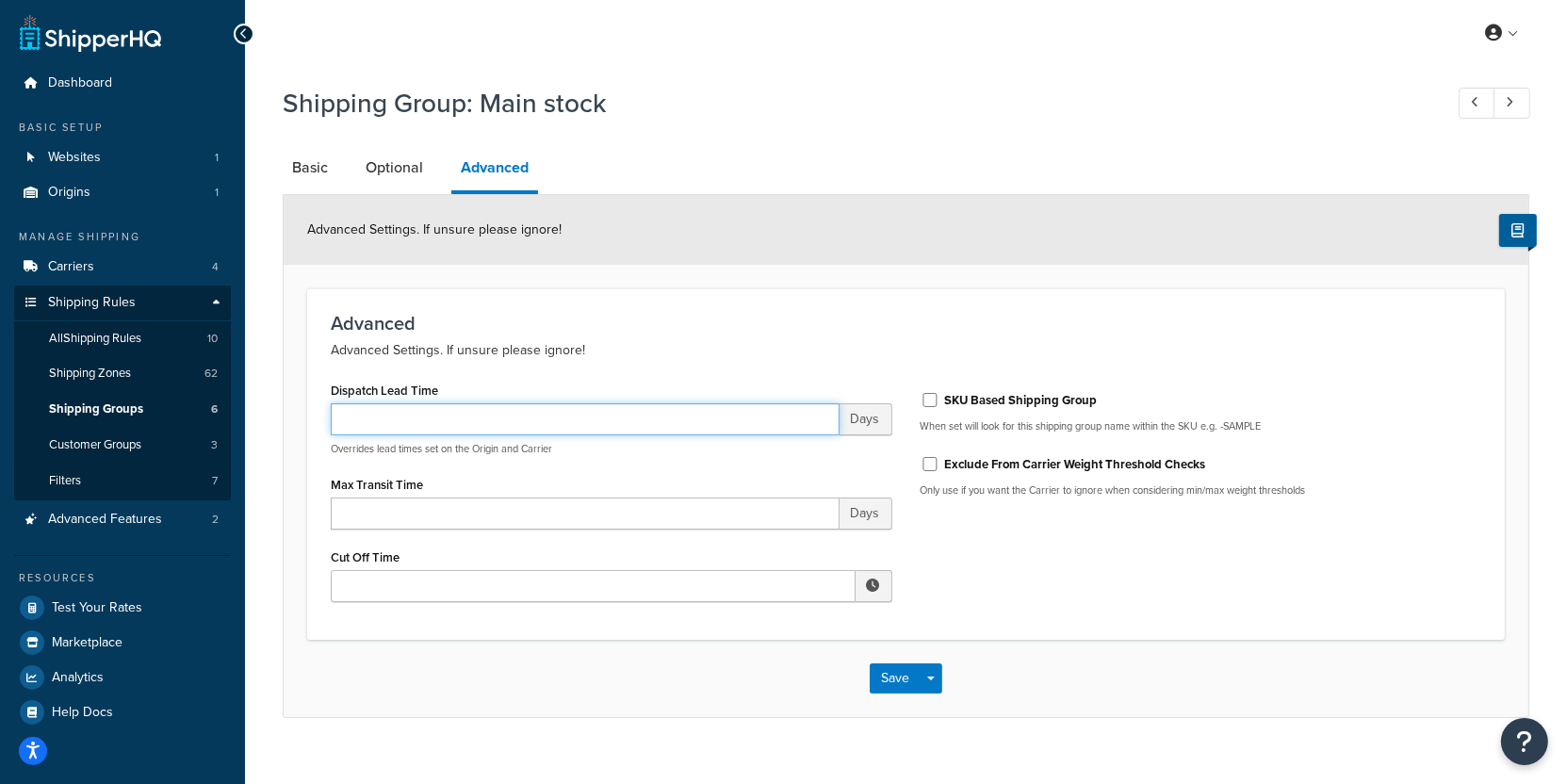
click at [436, 416] on input "Dispatch Lead Time" at bounding box center [585, 419] width 509 height 32
type input "20"
click at [538, 386] on div "Dispatch Lead Time 20 Days Overrides lead times set on the Origin and Carrier" at bounding box center [612, 416] width 562 height 79
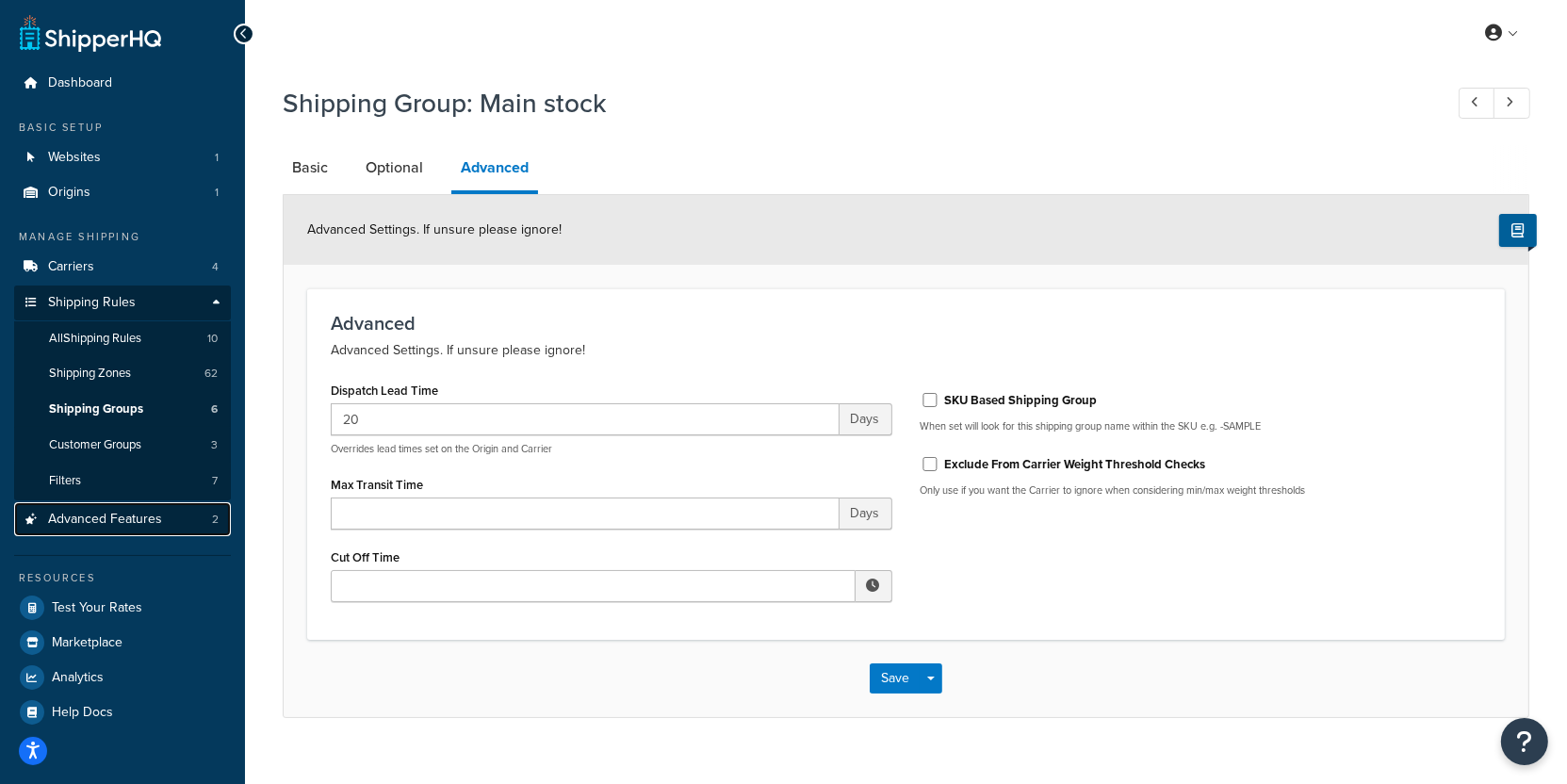
click at [141, 522] on span "Advanced Features" at bounding box center [105, 519] width 114 height 16
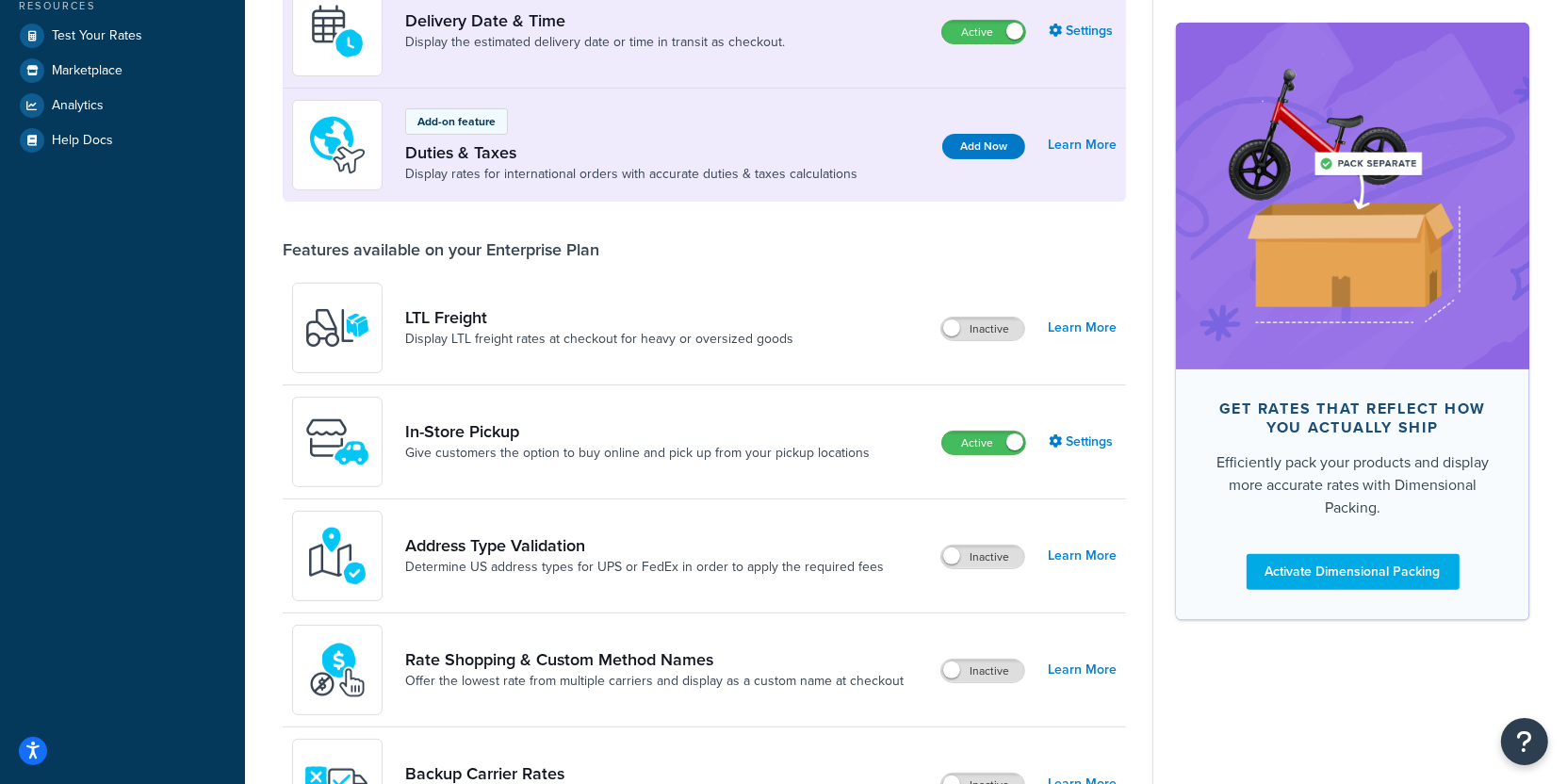
scroll to position [1064, 0]
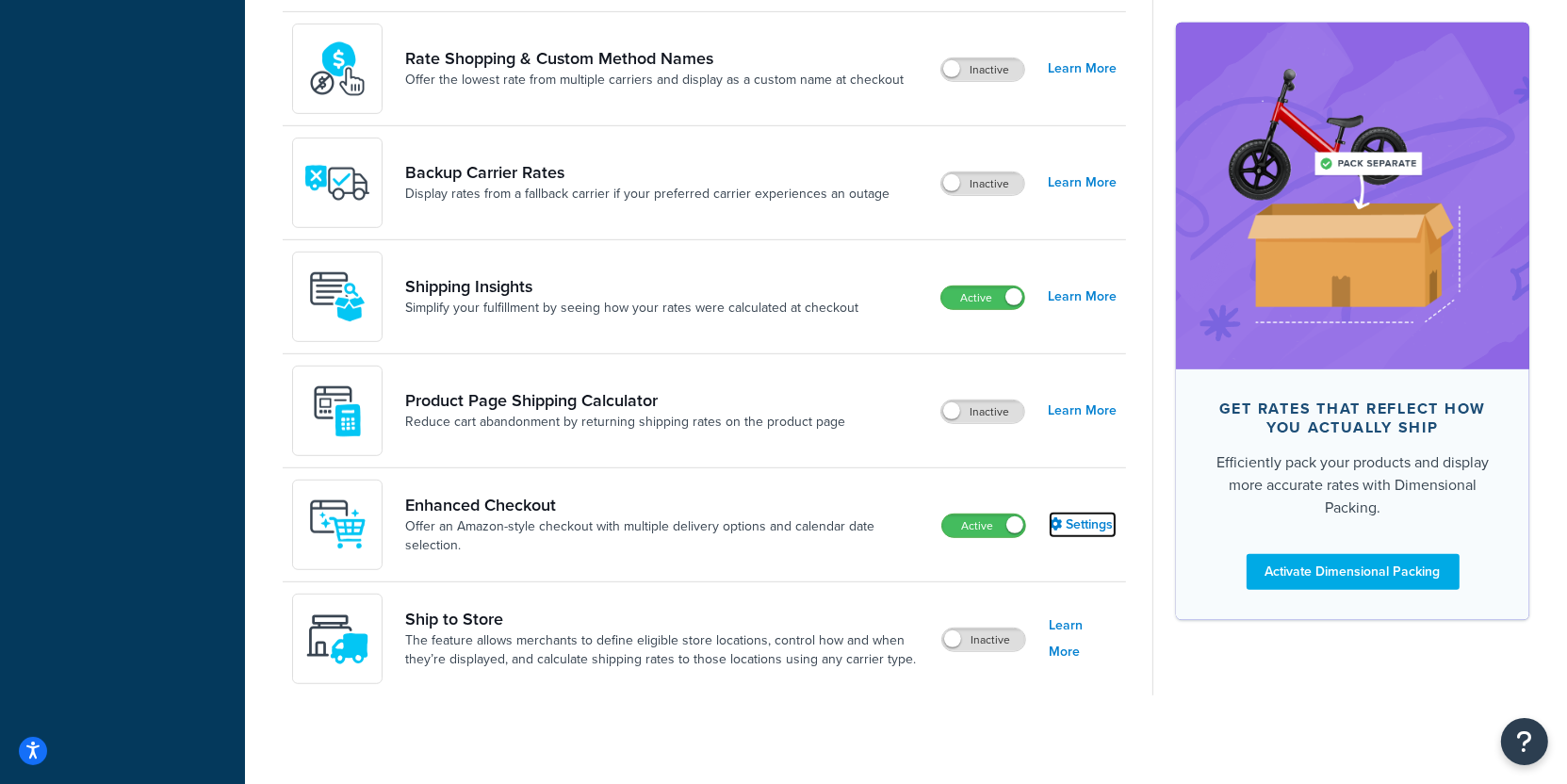
click at [1083, 526] on link "Settings" at bounding box center [1082, 524] width 68 height 26
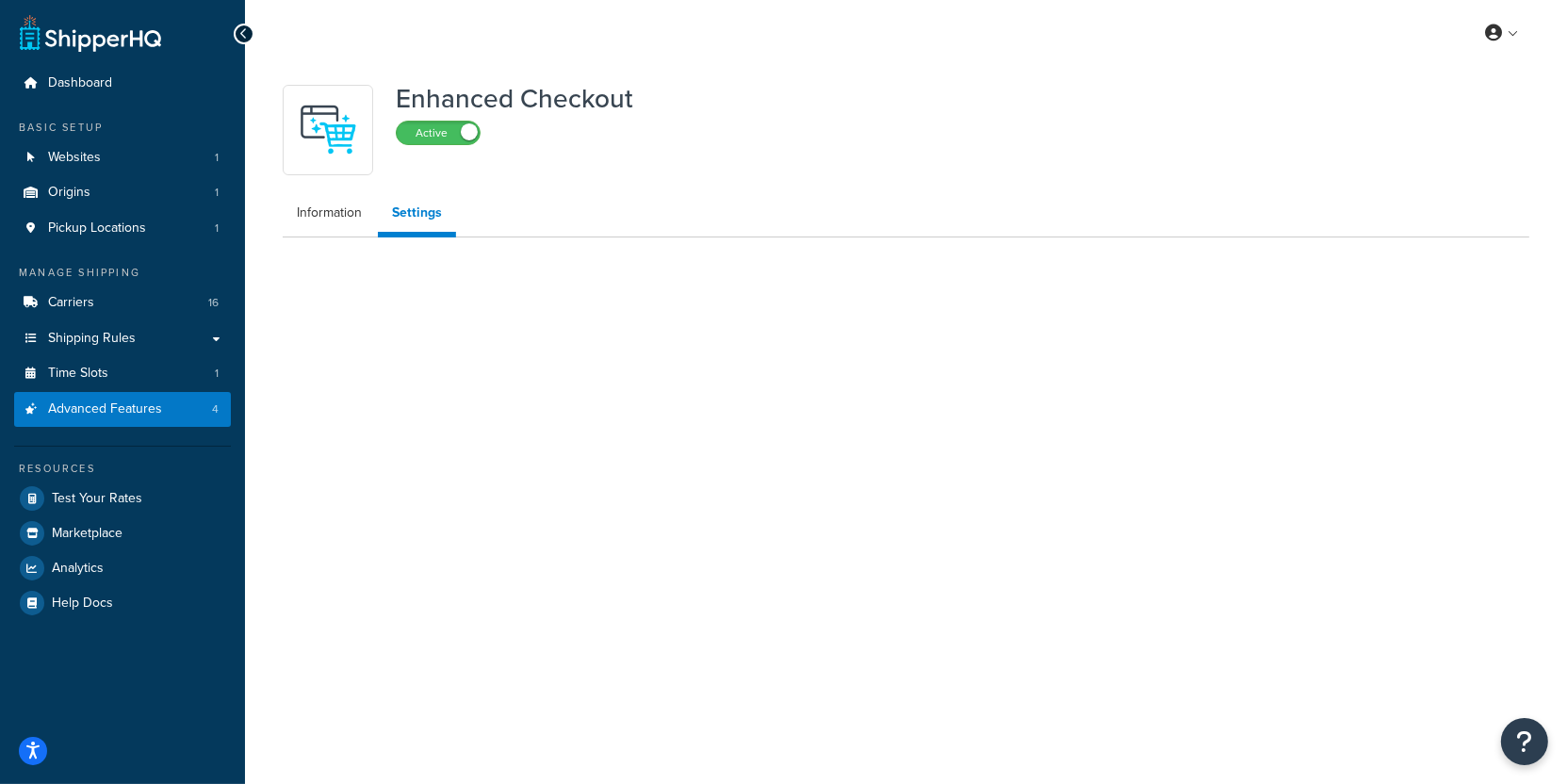
select select "MONTHLY"
select select "26"
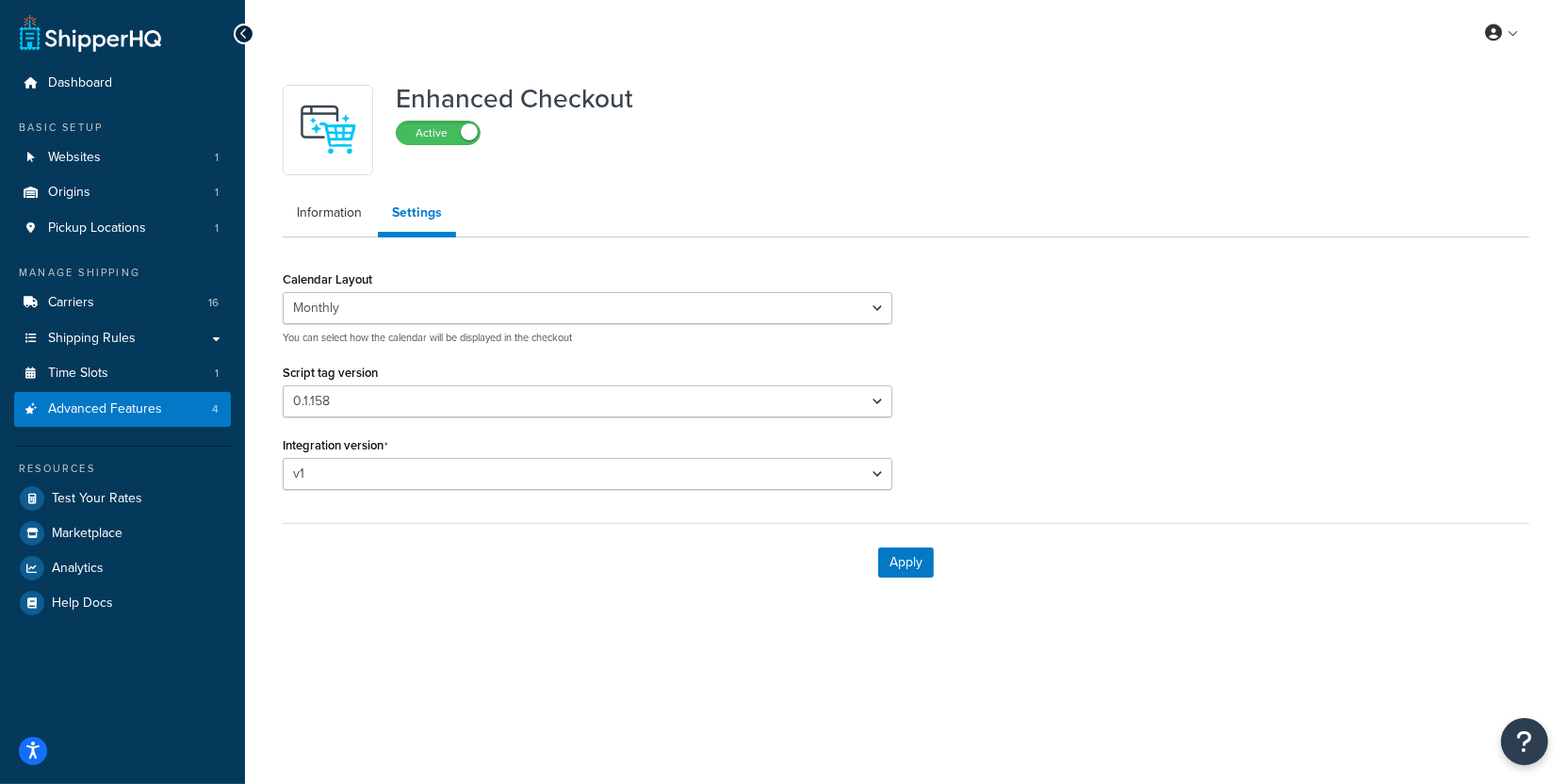
click at [1040, 426] on div "Calendar Layout Default Monthly You can select how the calendar will be display…" at bounding box center [906, 385] width 1275 height 238
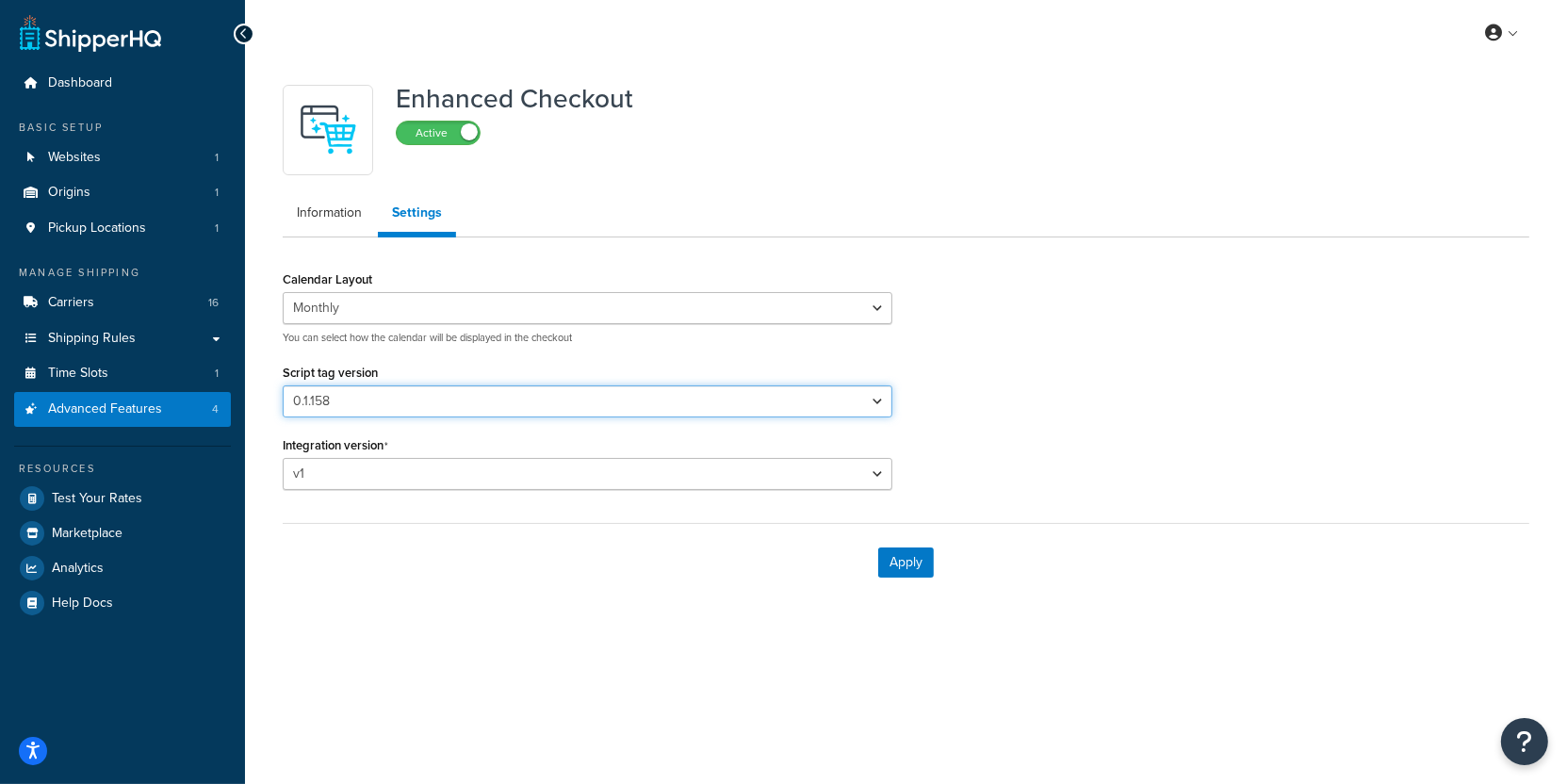
click at [283, 386] on select "Please select a script tag 0.1.117 0.1.121 0.1.123 0.1.124 0.1.125d 0.1.126 0.1…" at bounding box center [587, 401] width 610 height 32
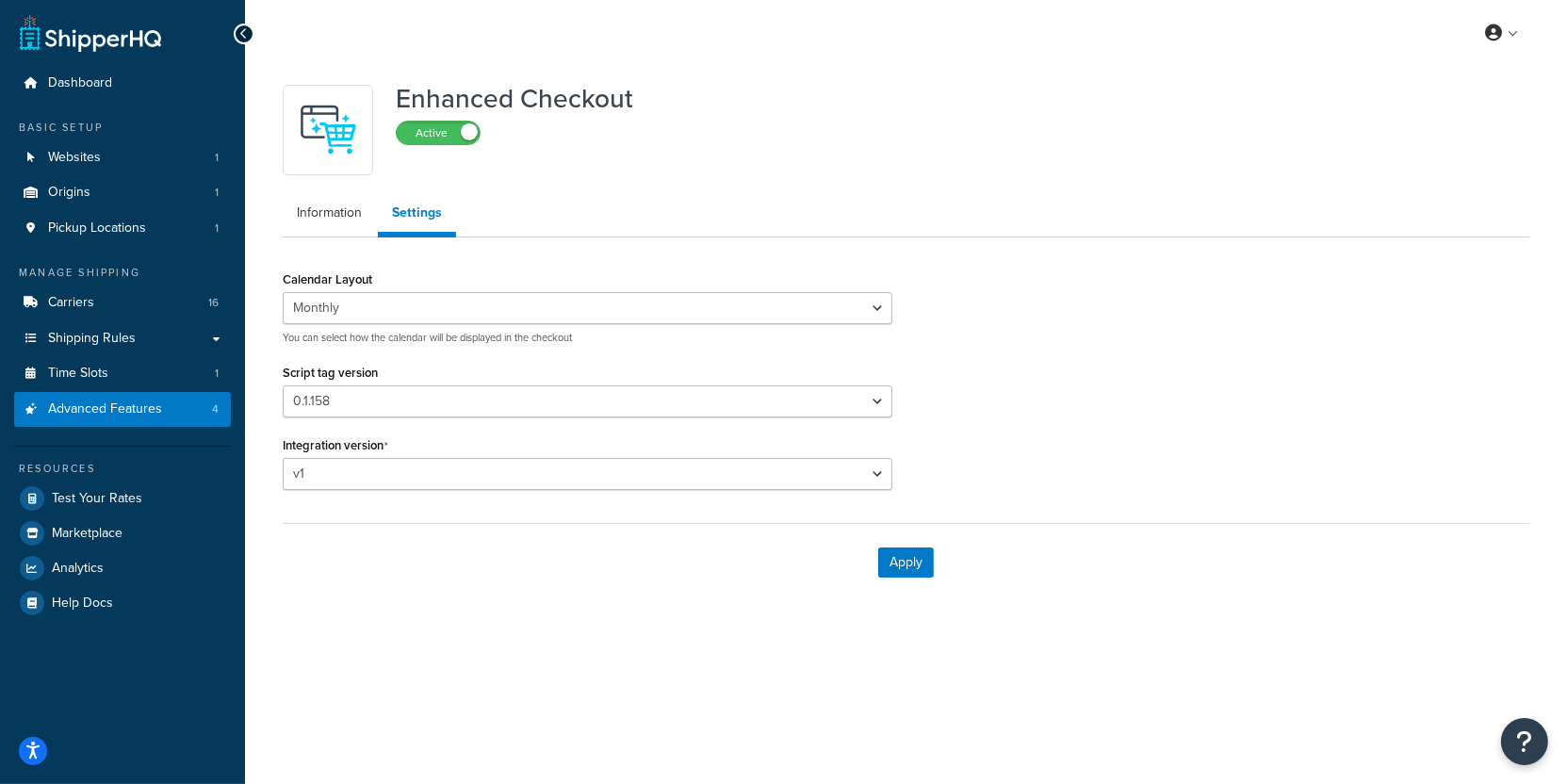
click at [526, 525] on div "Apply" at bounding box center [906, 562] width 1247 height 78
drag, startPoint x: 526, startPoint y: 525, endPoint x: 607, endPoint y: 160, distance: 373.9
click at [607, 168] on div "Enhanced Checkout Active Information Settings Calendar Layout Default Monthly Y…" at bounding box center [906, 339] width 1275 height 526
select select "MONTHLY"
select select "26"
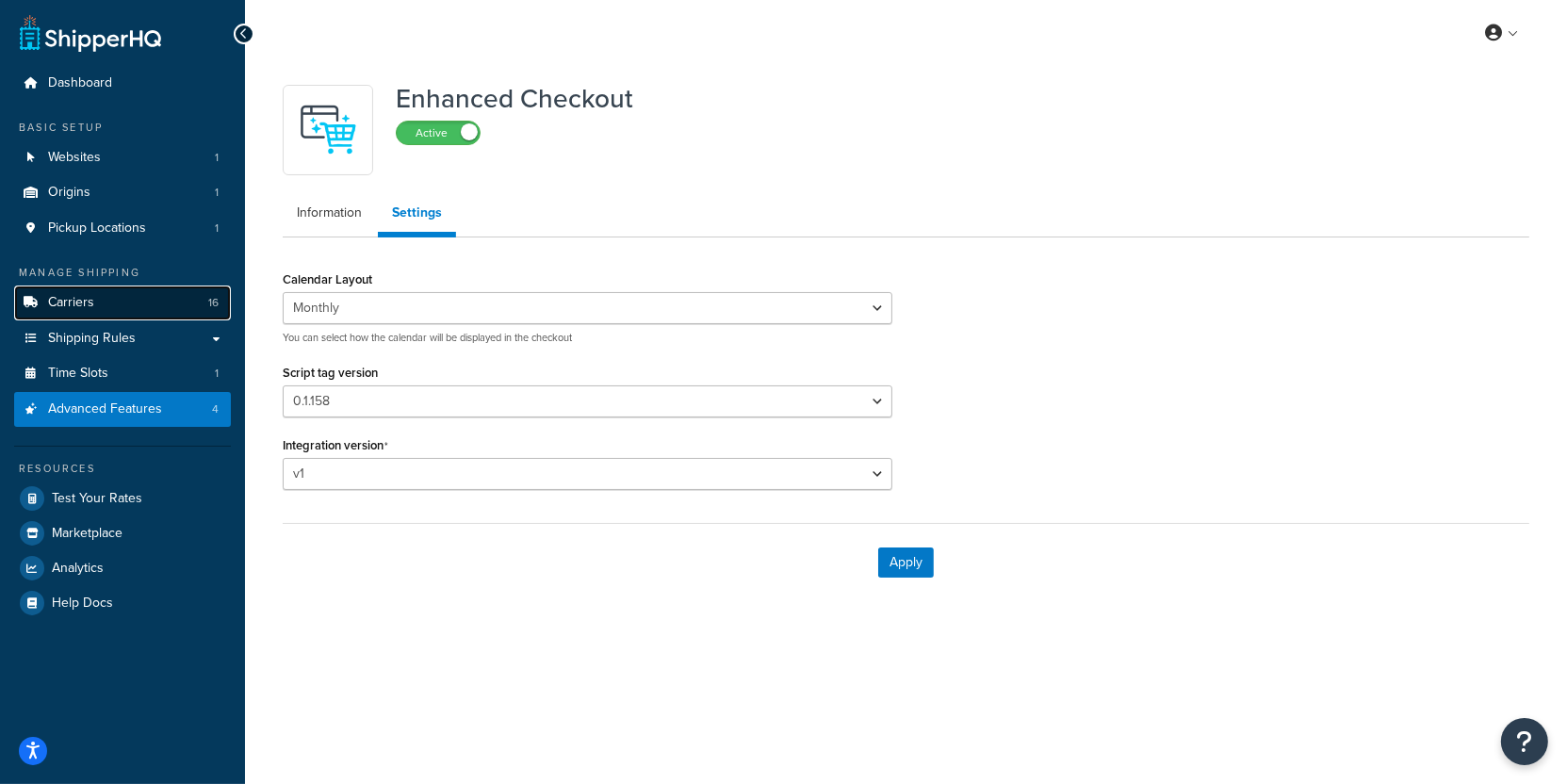
click at [180, 301] on link "Carriers 16" at bounding box center [122, 303] width 217 height 35
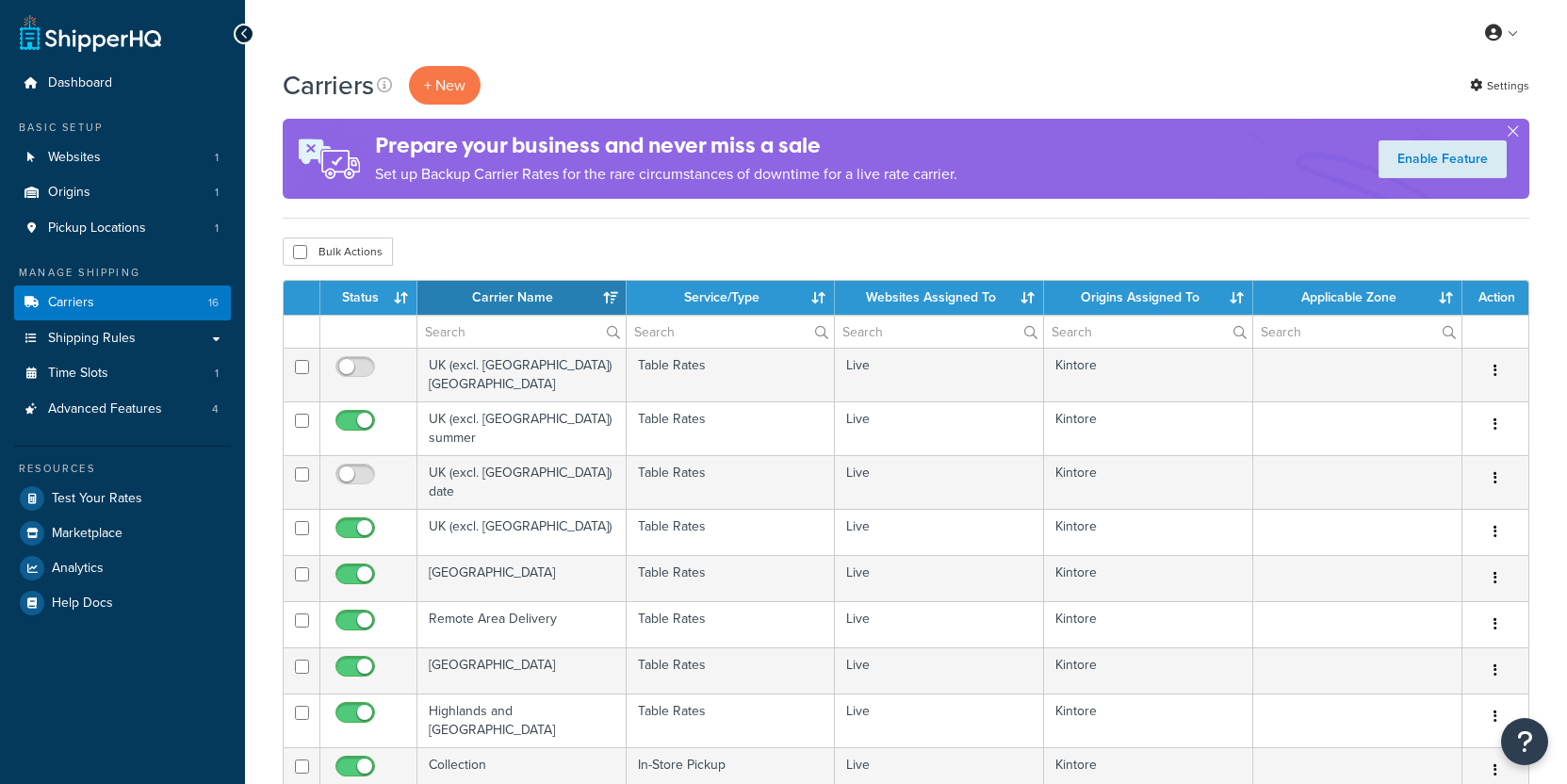
select select "15"
